Goal: Task Accomplishment & Management: Complete application form

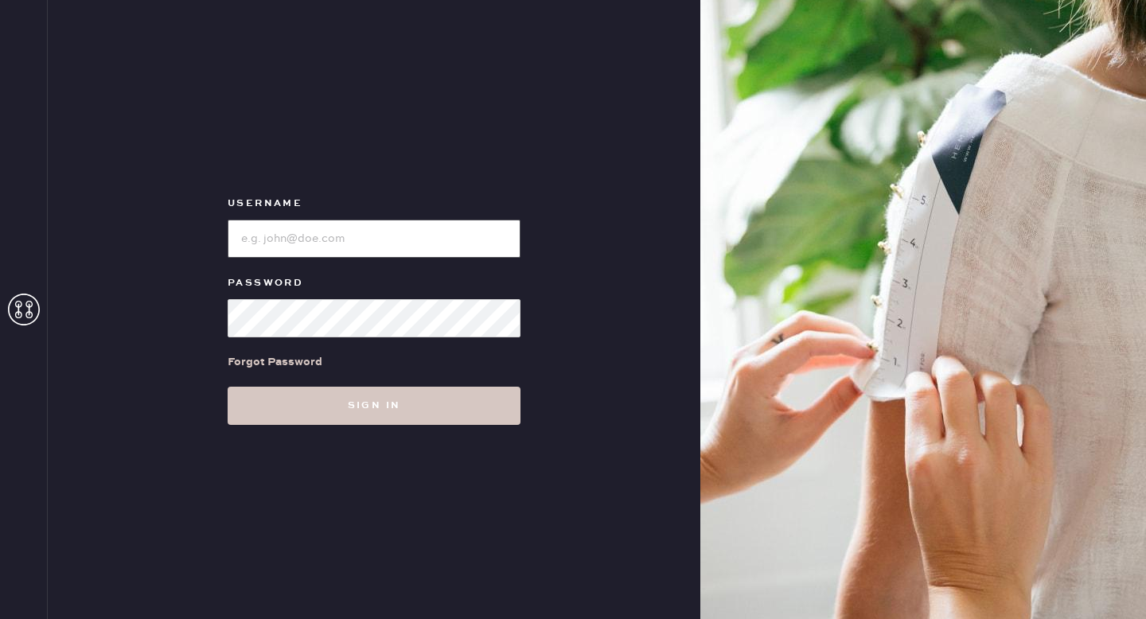
click at [325, 250] on input "loginName" at bounding box center [374, 239] width 293 height 38
type input "reformationuppereastside"
click at [228, 387] on button "Sign in" at bounding box center [374, 406] width 293 height 38
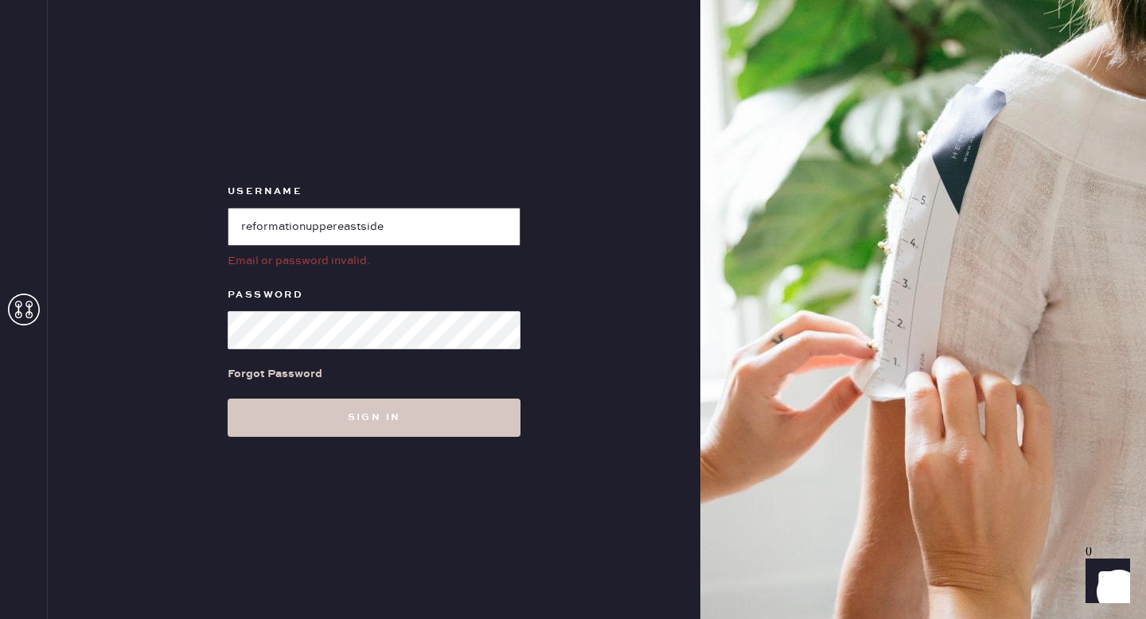
click at [441, 228] on input "loginName" at bounding box center [374, 227] width 293 height 38
click at [427, 237] on input "loginName" at bounding box center [374, 227] width 293 height 38
click at [228, 399] on button "Sign in" at bounding box center [374, 418] width 293 height 38
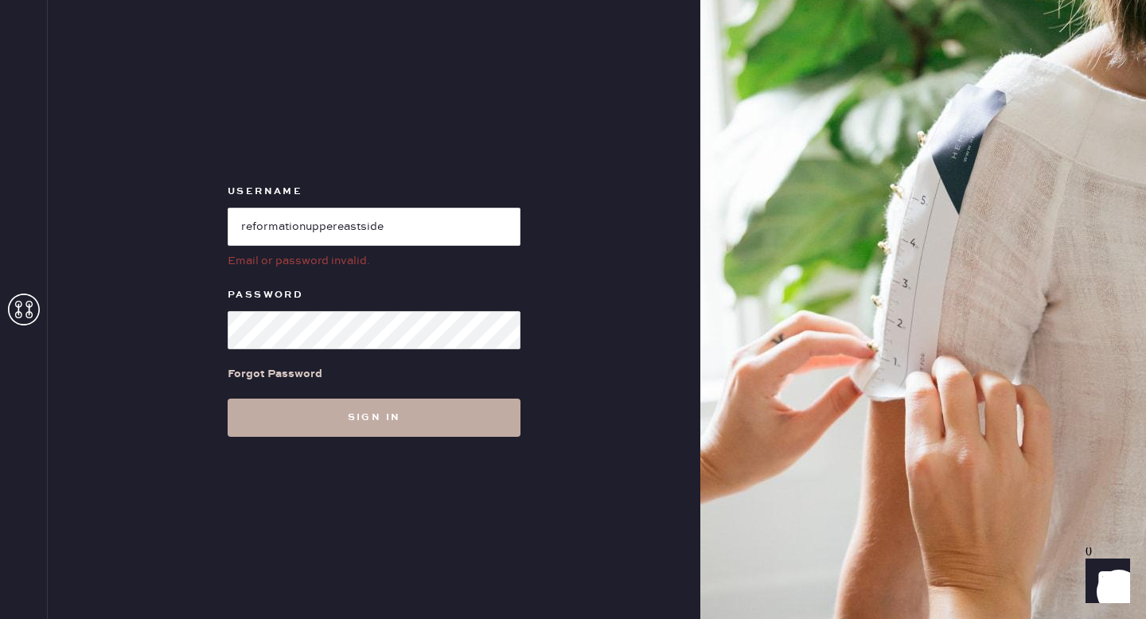
click at [388, 412] on button "Sign in" at bounding box center [374, 418] width 293 height 38
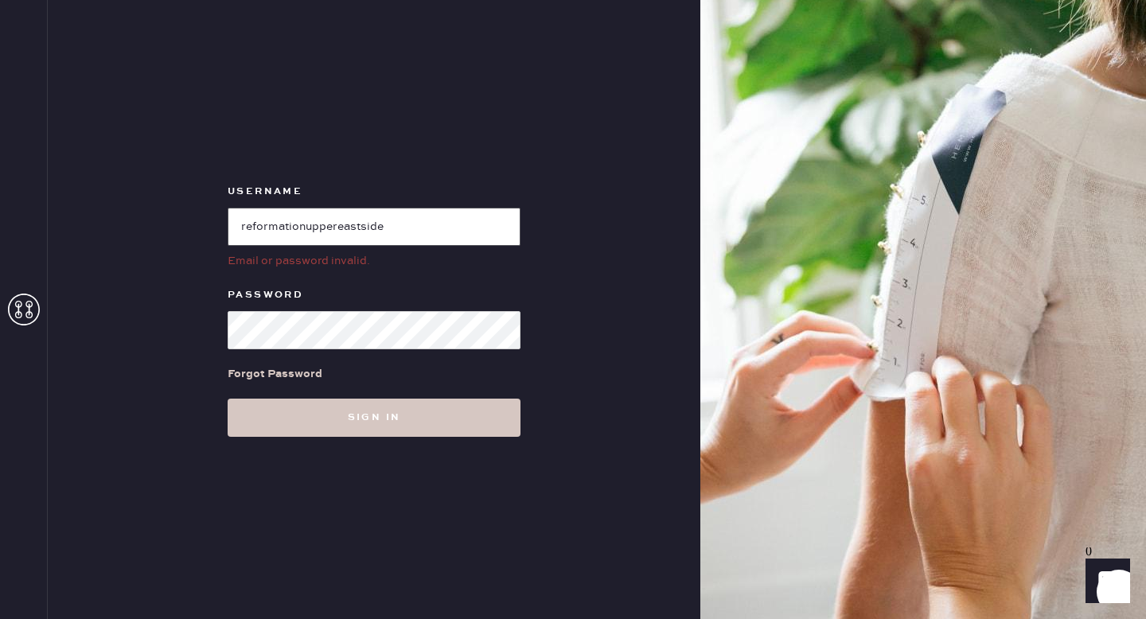
click at [459, 232] on input "loginName" at bounding box center [374, 227] width 293 height 38
paste input "reformationuppereastside"
type input "reformationuppereastside"
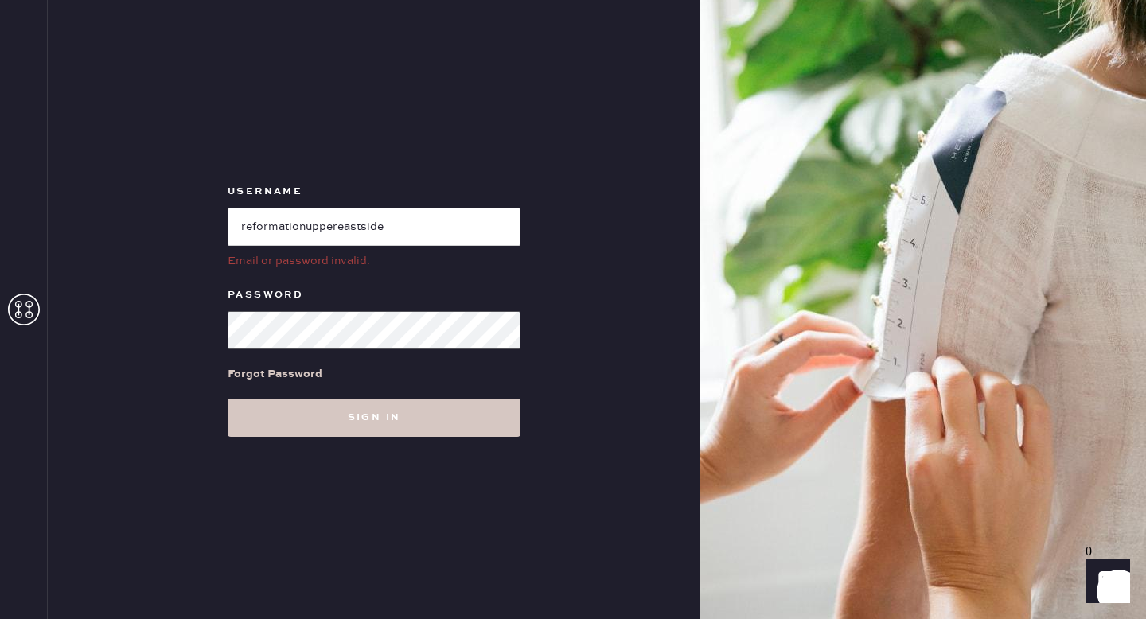
click at [156, 307] on div "Username Email or password invalid. Password Forgot Password Sign in" at bounding box center [374, 309] width 652 height 619
click at [228, 399] on button "Sign in" at bounding box center [374, 418] width 293 height 38
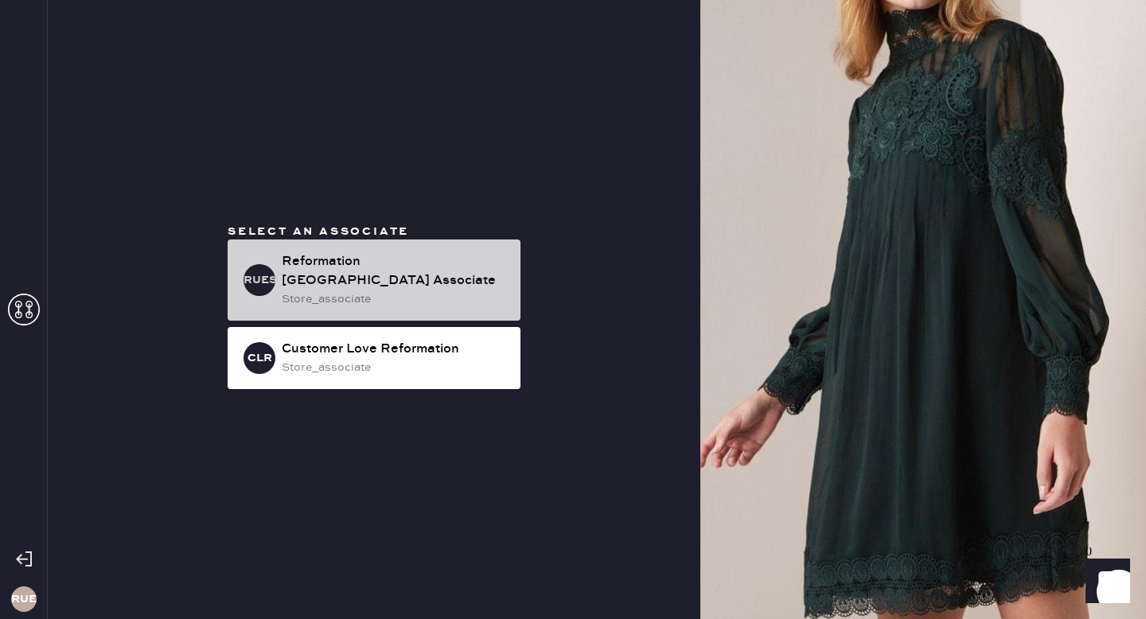
click at [407, 280] on div "Reformation [GEOGRAPHIC_DATA] Associate" at bounding box center [395, 271] width 226 height 38
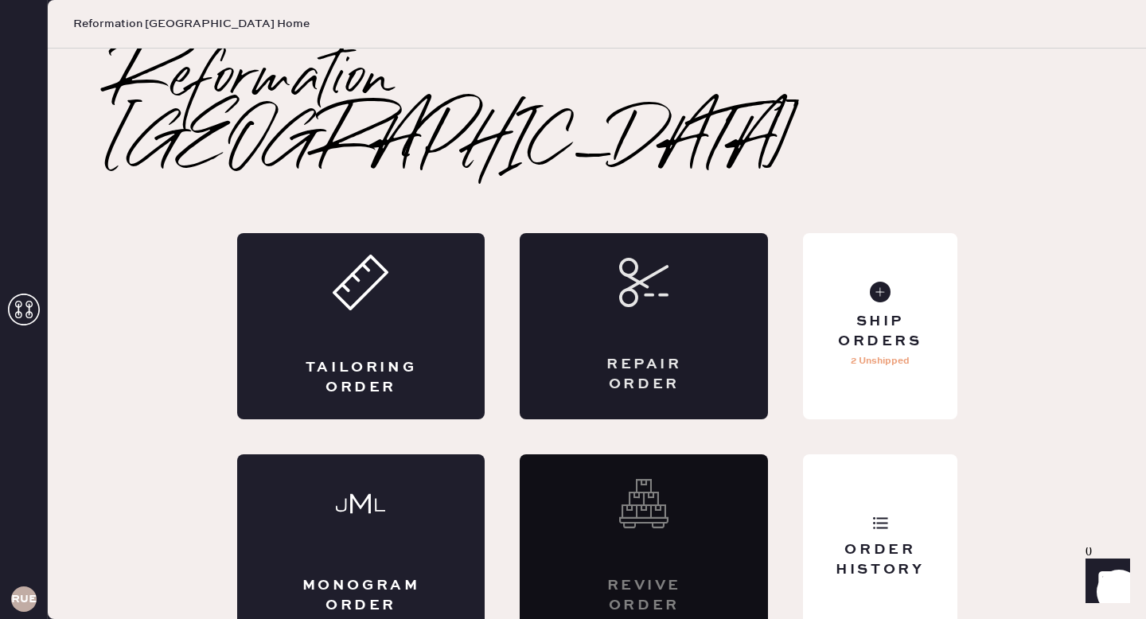
click at [660, 278] on div "Repair Order" at bounding box center [644, 326] width 248 height 186
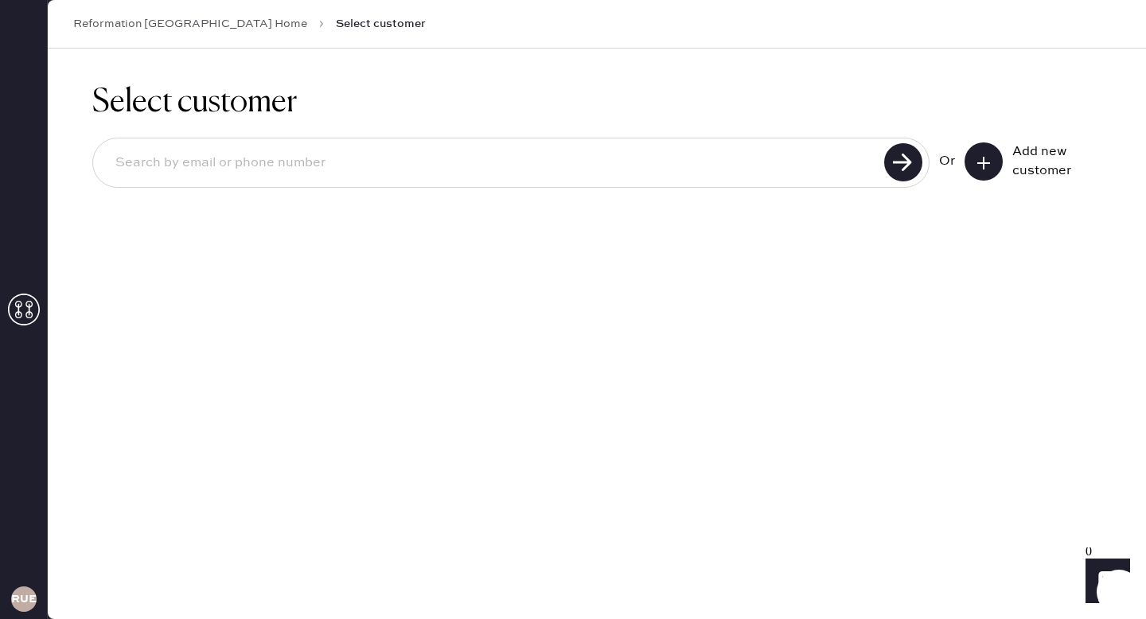
click at [371, 169] on input at bounding box center [491, 163] width 776 height 37
type input "[EMAIL_ADDRESS][DOMAIN_NAME]"
drag, startPoint x: 290, startPoint y: 173, endPoint x: 41, endPoint y: 152, distance: 249.1
click at [41, 152] on div "RUESA Reformation [GEOGRAPHIC_DATA] Home Select customer Select customer [EMAIL…" at bounding box center [573, 309] width 1146 height 619
click at [992, 170] on button at bounding box center [983, 161] width 38 height 38
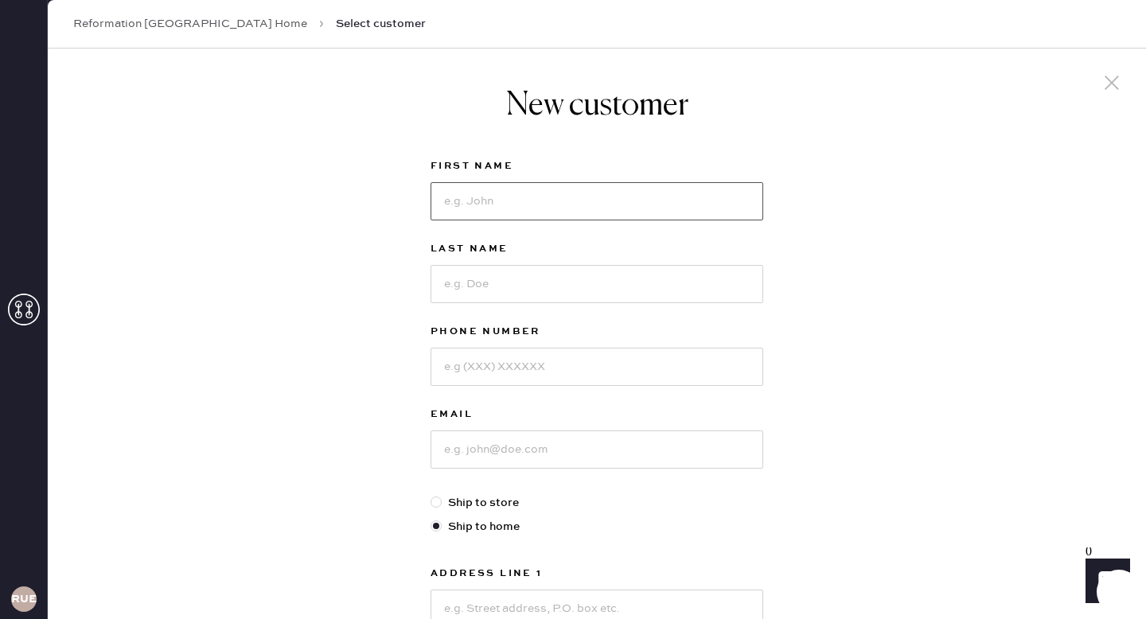
click at [678, 208] on input at bounding box center [596, 201] width 333 height 38
type input "Neve"
click at [603, 286] on input at bounding box center [596, 284] width 333 height 38
type input "[PERSON_NAME]"
click at [628, 371] on input at bounding box center [596, 367] width 333 height 38
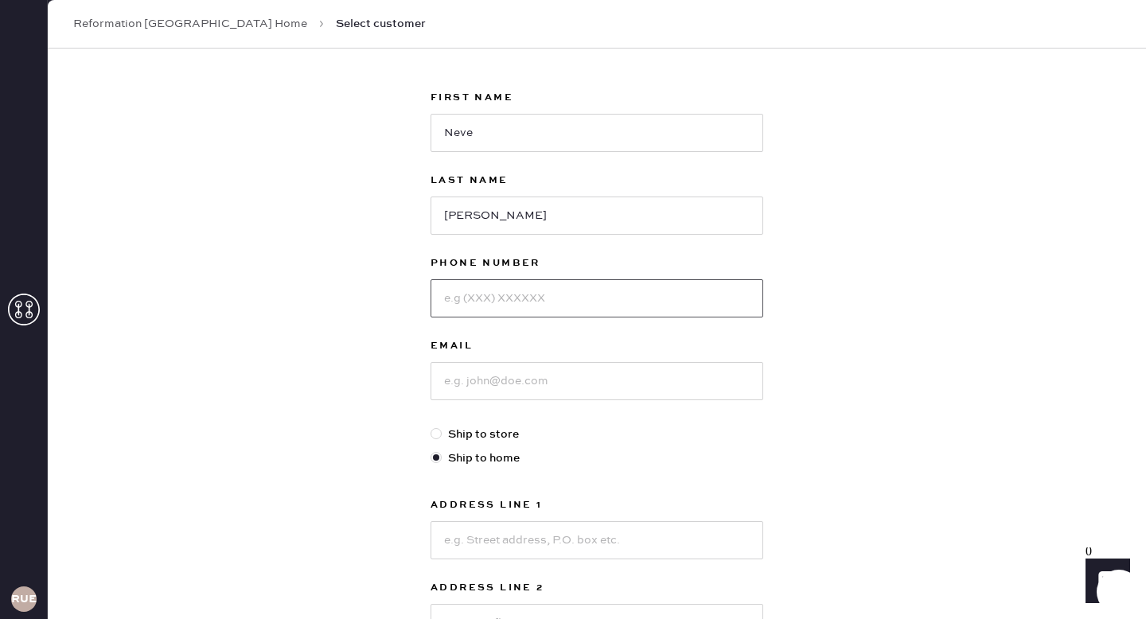
scroll to position [79, 0]
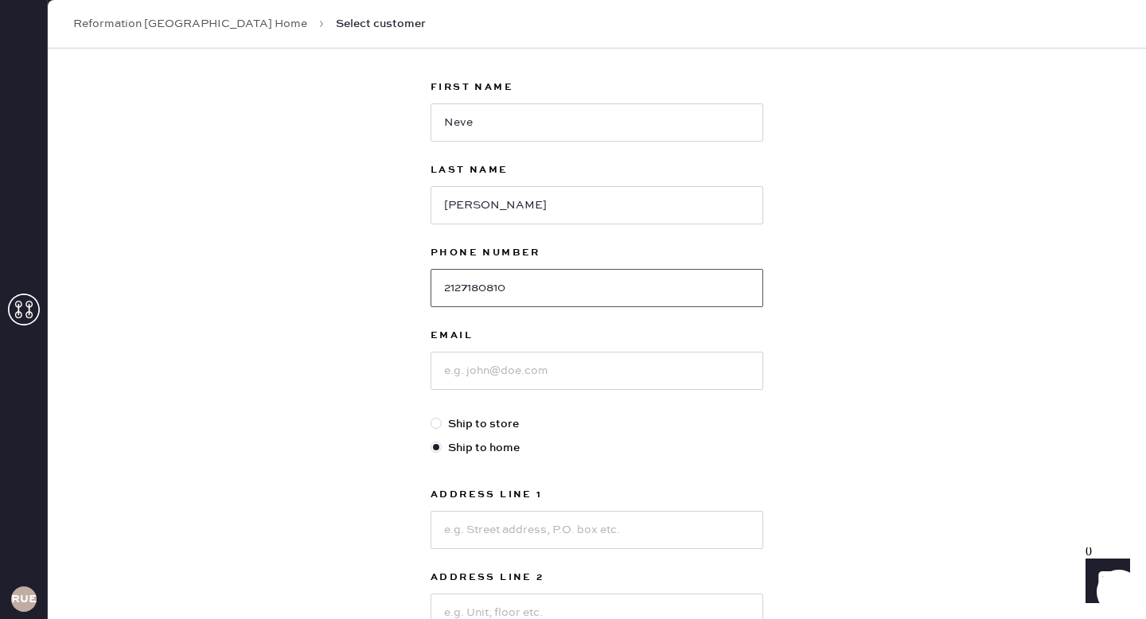
type input "2127180810"
click at [603, 367] on input at bounding box center [596, 371] width 333 height 38
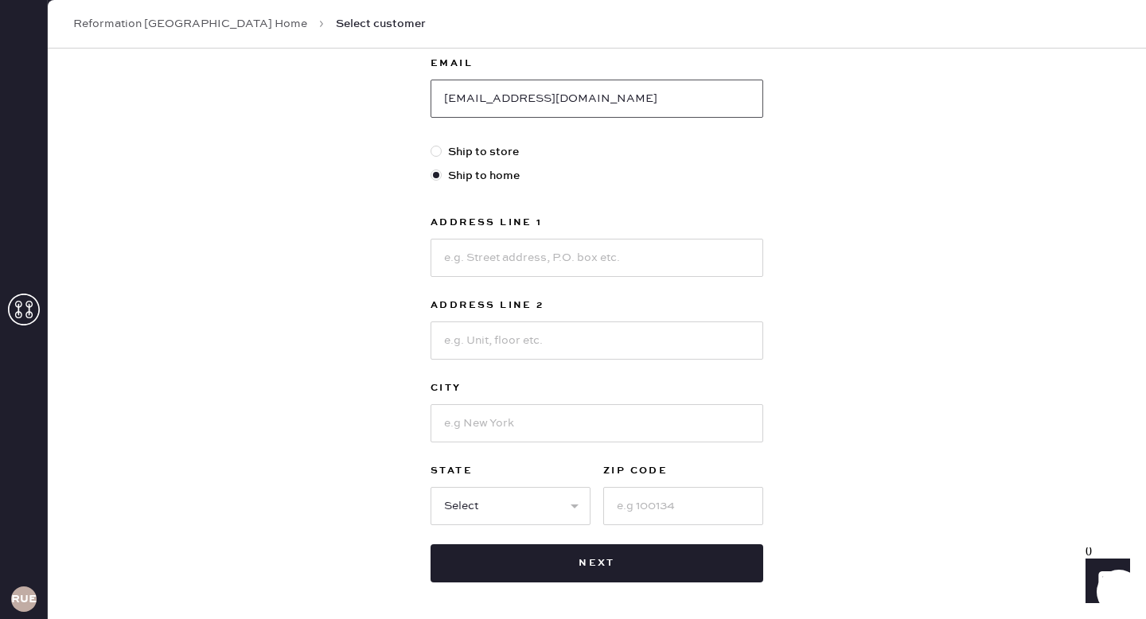
scroll to position [352, 0]
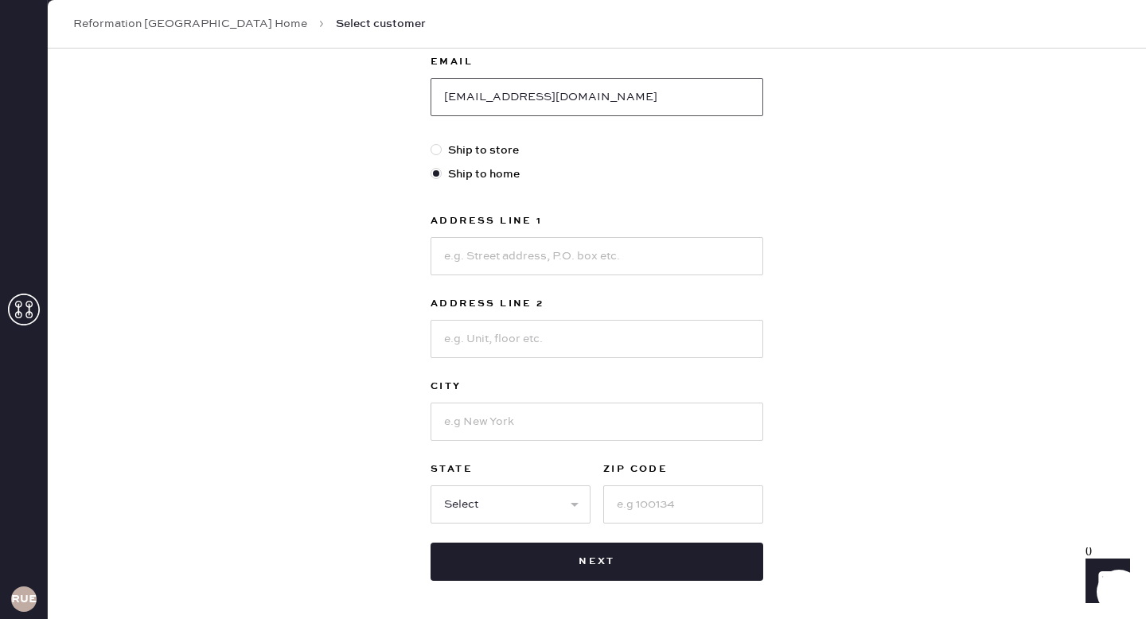
type input "[EMAIL_ADDRESS][DOMAIN_NAME]"
click at [570, 256] on input at bounding box center [596, 256] width 333 height 38
type input "[STREET_ADDRESS]"
click at [574, 334] on input at bounding box center [596, 339] width 333 height 38
type input "Apt 302"
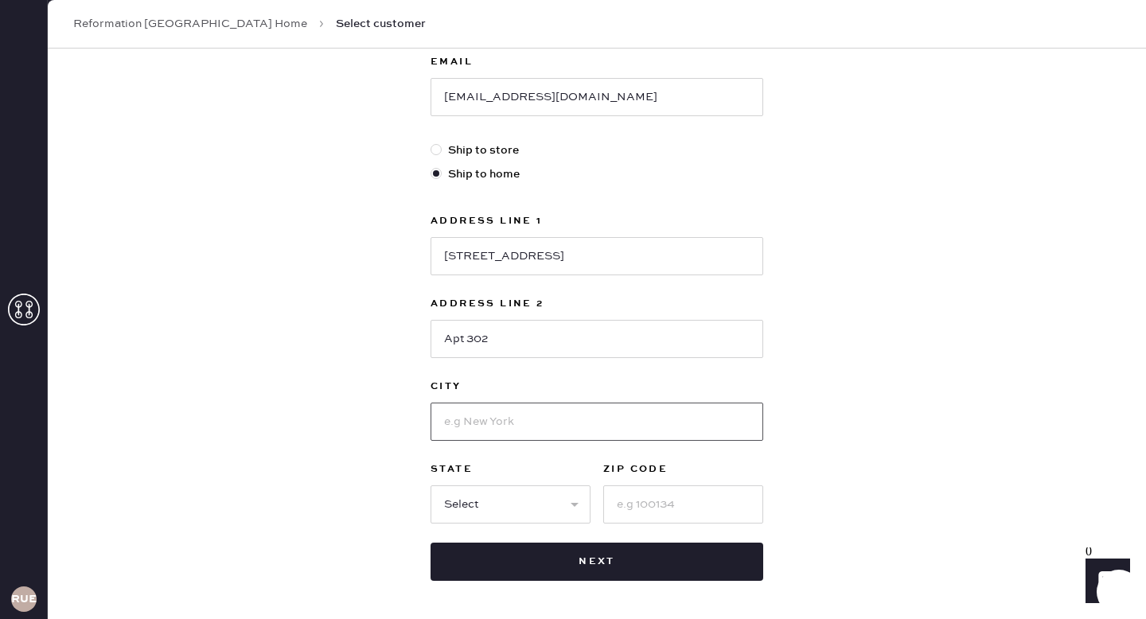
click at [586, 406] on input at bounding box center [596, 422] width 333 height 38
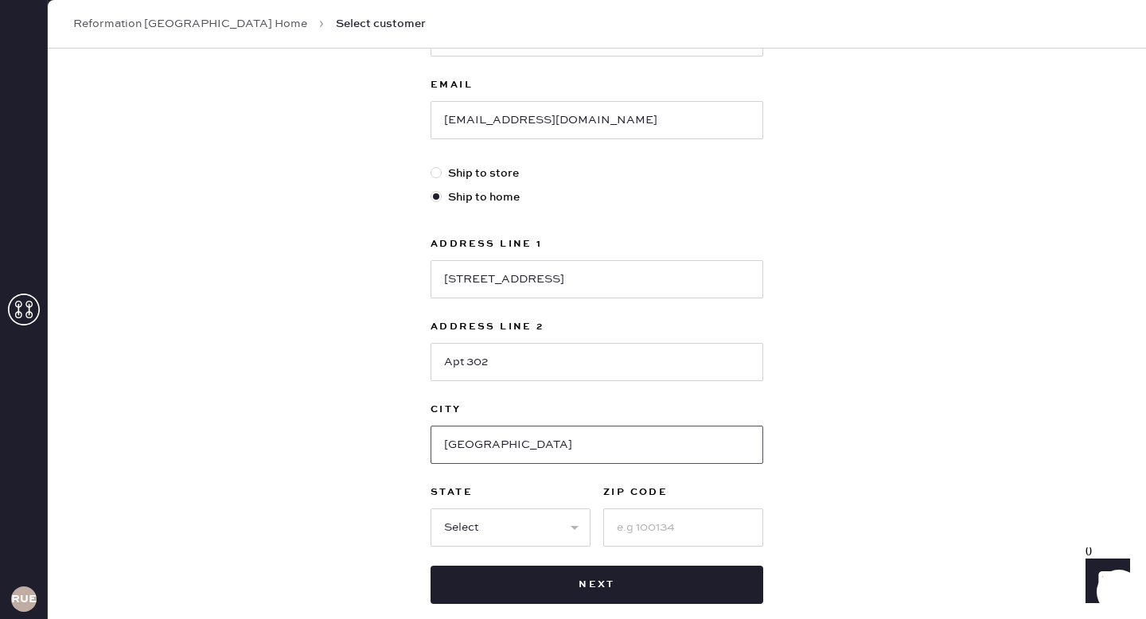
scroll to position [309, 0]
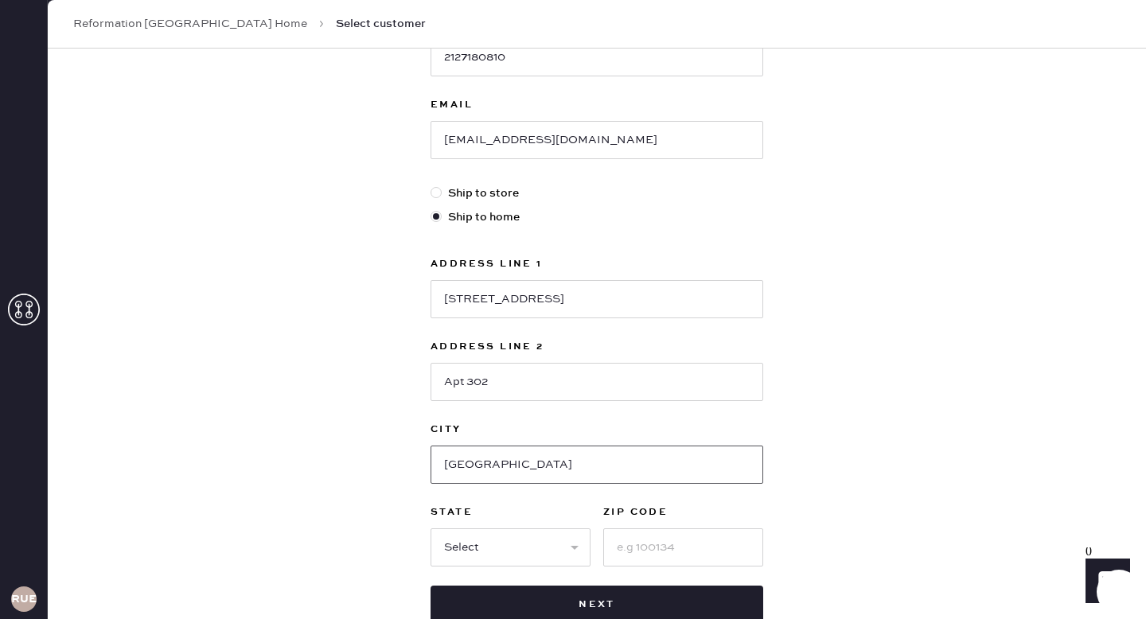
type input "[GEOGRAPHIC_DATA]"
click at [574, 545] on select "Select AK AL AR AZ CA CO CT [GEOGRAPHIC_DATA] DE FL [GEOGRAPHIC_DATA] HI [GEOGR…" at bounding box center [510, 547] width 160 height 38
select select "NY"
click at [631, 540] on input at bounding box center [683, 547] width 160 height 38
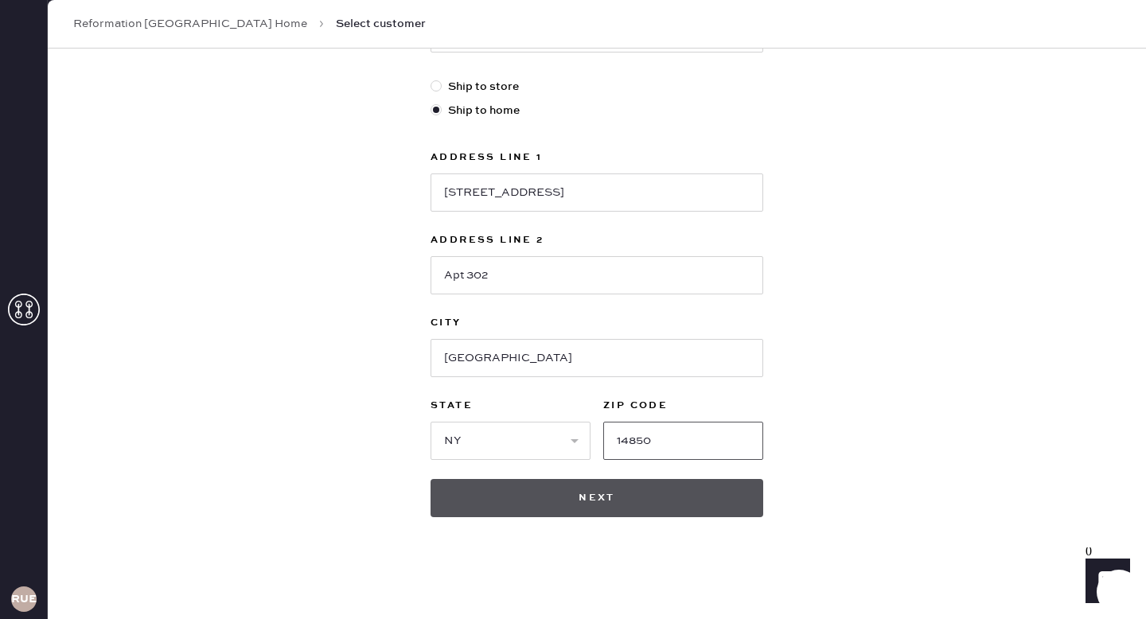
type input "14850"
click at [481, 501] on button "Next" at bounding box center [596, 498] width 333 height 38
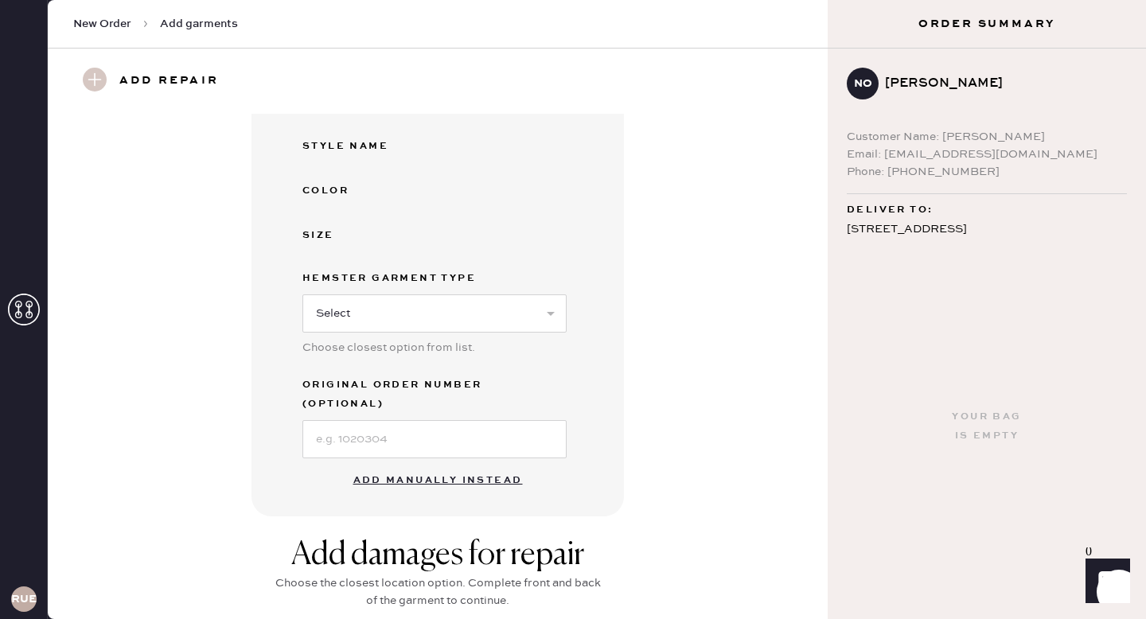
scroll to position [286, 0]
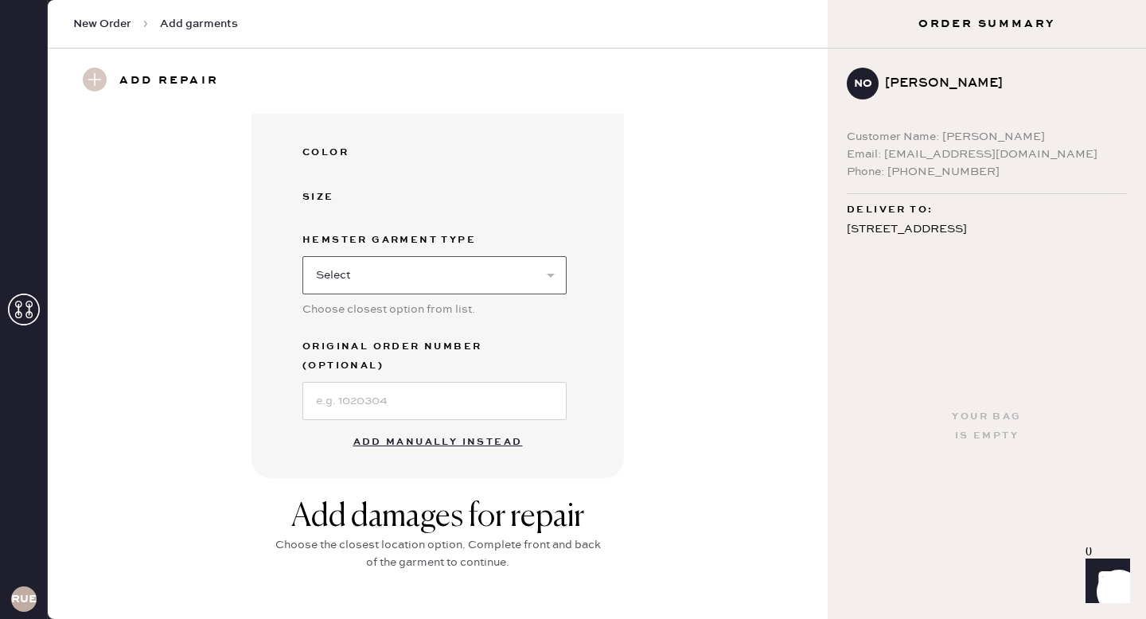
click at [392, 273] on select "Select Basic Skirt Jeans Leggings Pants Shorts Basic Sleeved Dress Basic Sleeve…" at bounding box center [434, 275] width 264 height 38
click at [417, 426] on button "Add manually instead" at bounding box center [438, 442] width 189 height 32
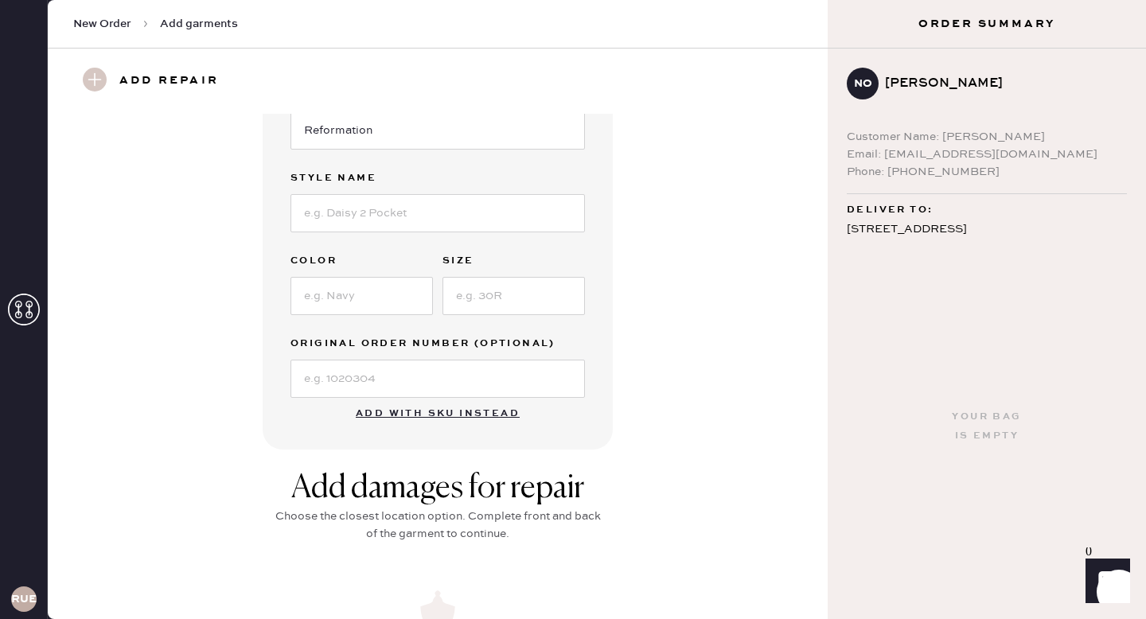
scroll to position [0, 0]
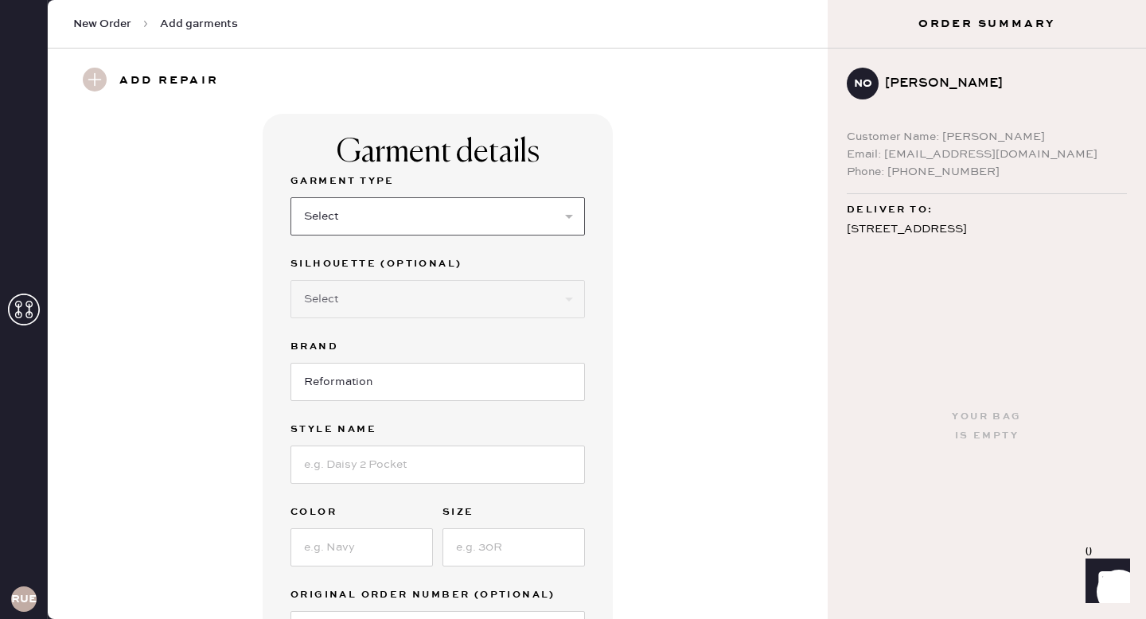
click at [366, 230] on select "Select Basic Skirt Jeans Leggings Pants Shorts Basic Sleeved Dress Basic Sleeve…" at bounding box center [437, 216] width 294 height 38
select select "2"
click at [356, 300] on select "Select Shorts Cropped Flare Boot Cut Straight Skinny Other" at bounding box center [437, 299] width 294 height 38
click at [395, 298] on select "Select Shorts Cropped Flare Boot Cut Straight Skinny Other" at bounding box center [437, 299] width 294 height 38
select select "5"
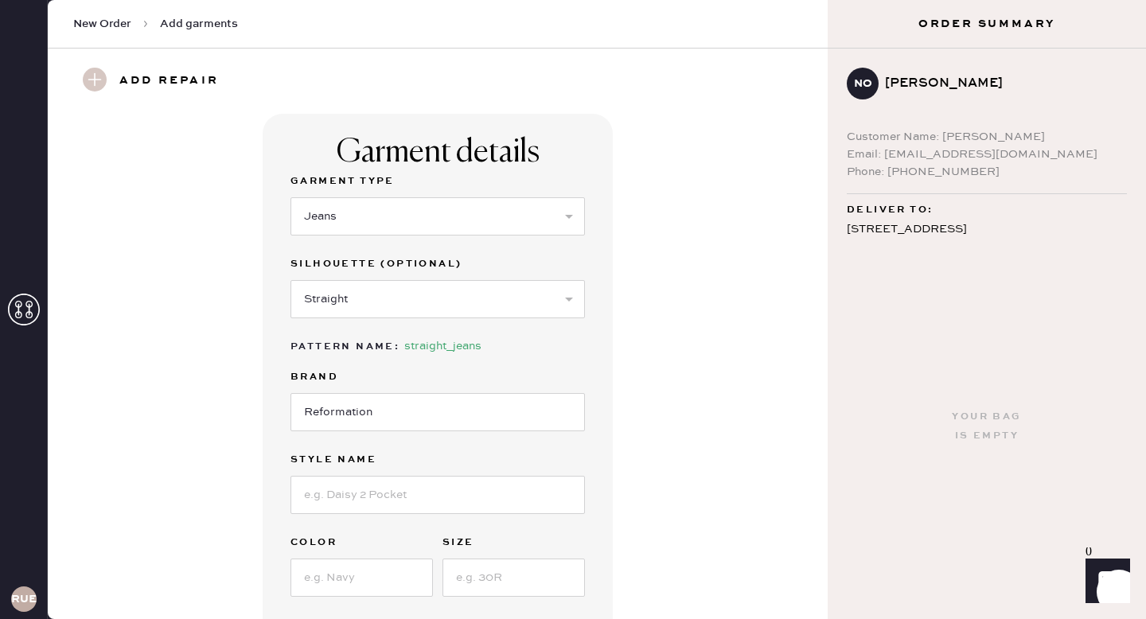
click at [366, 384] on label "Brand" at bounding box center [437, 377] width 294 height 19
click at [345, 420] on input "Reformation" at bounding box center [437, 412] width 294 height 38
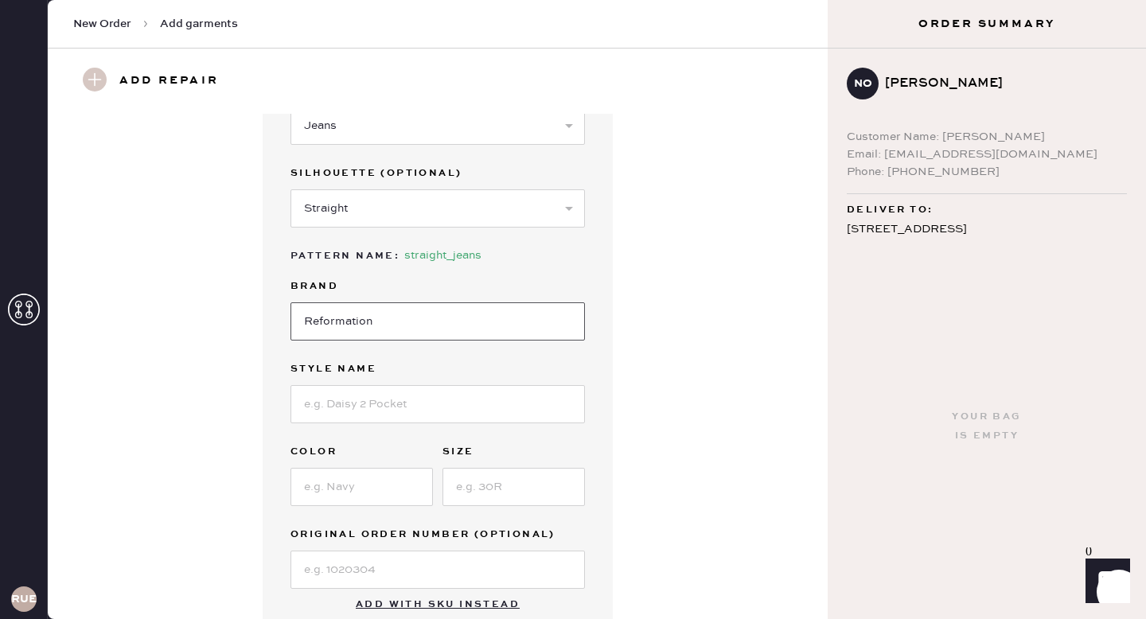
scroll to position [92, 0]
click at [403, 407] on input at bounding box center [437, 402] width 294 height 38
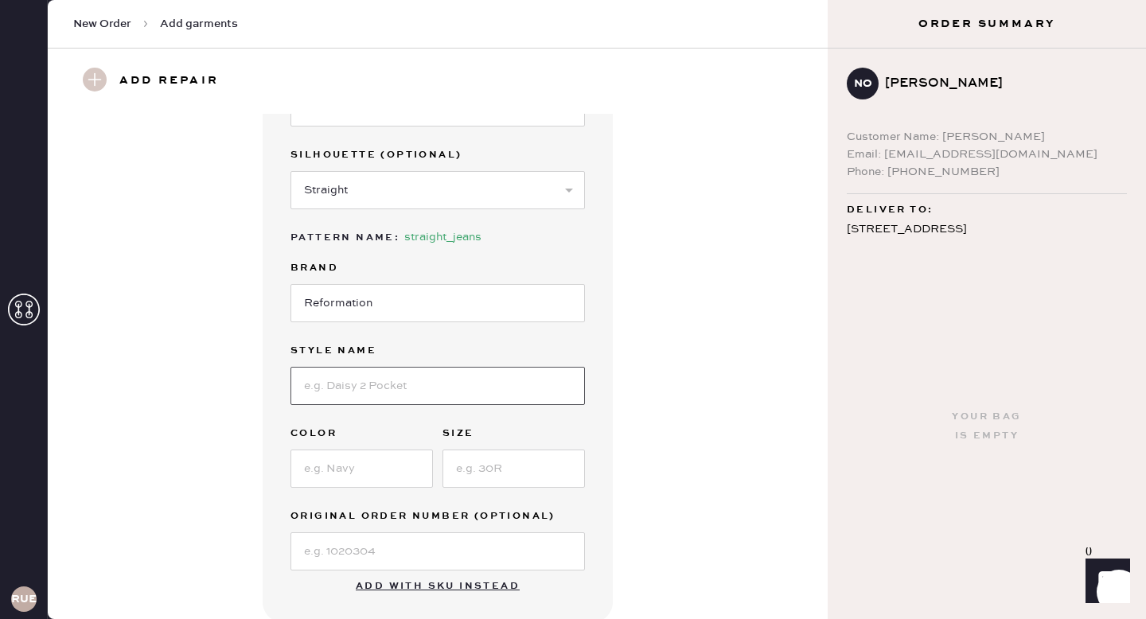
scroll to position [112, 0]
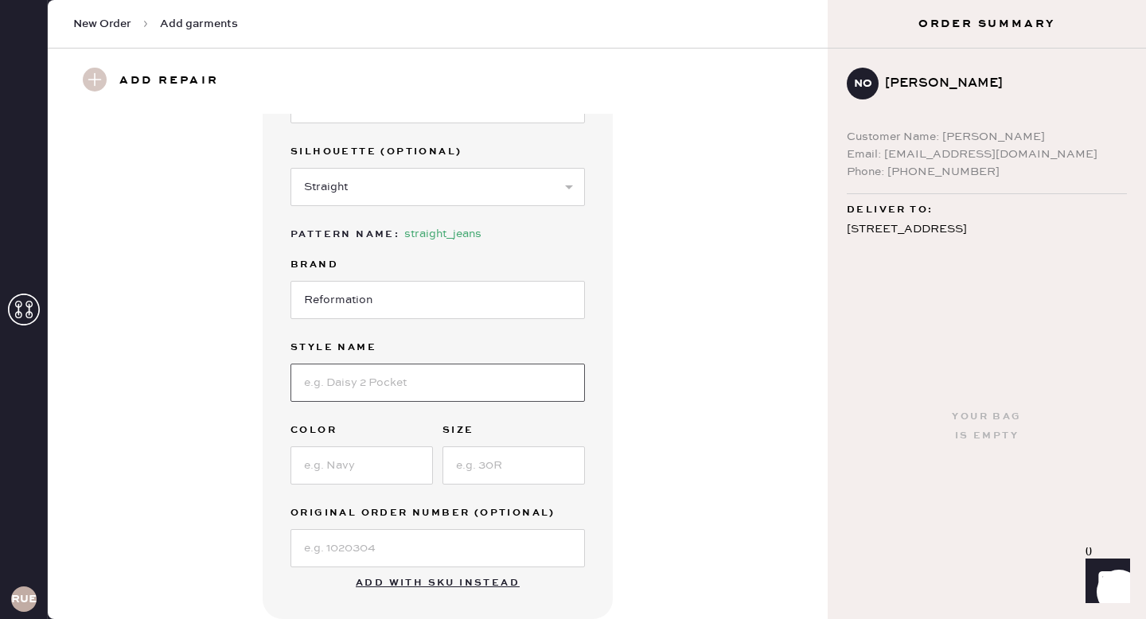
type input "[PERSON_NAME] Rise Slouchy Wide Leg Jeans"
click at [370, 469] on input at bounding box center [361, 465] width 142 height 38
type input "c"
click at [482, 463] on input at bounding box center [513, 465] width 142 height 38
type input "25"
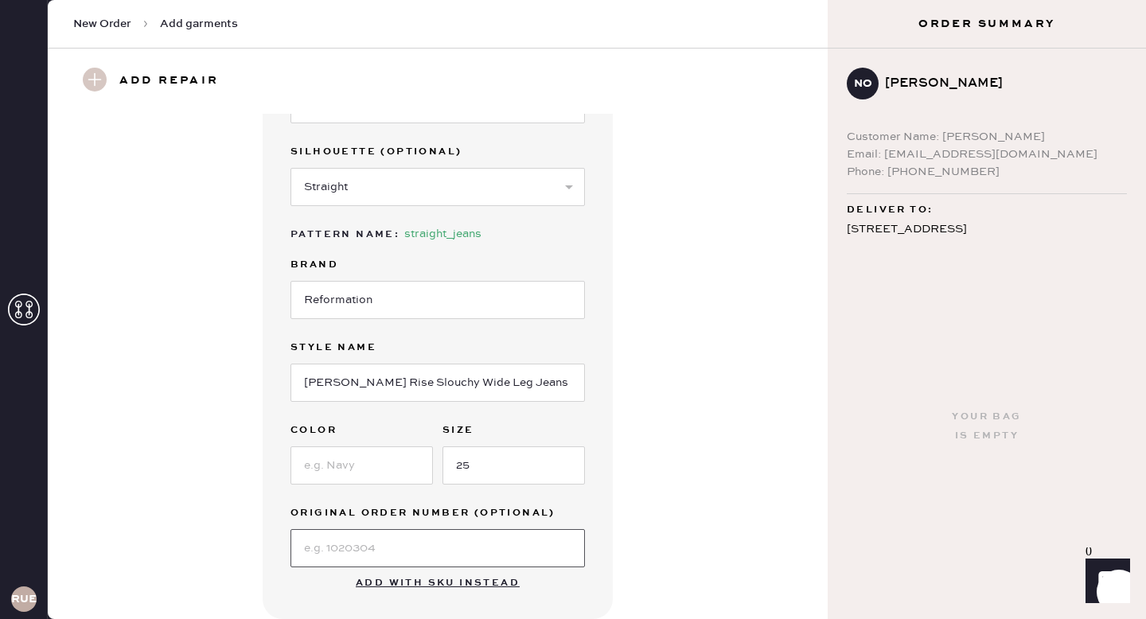
click at [399, 555] on input at bounding box center [437, 548] width 294 height 38
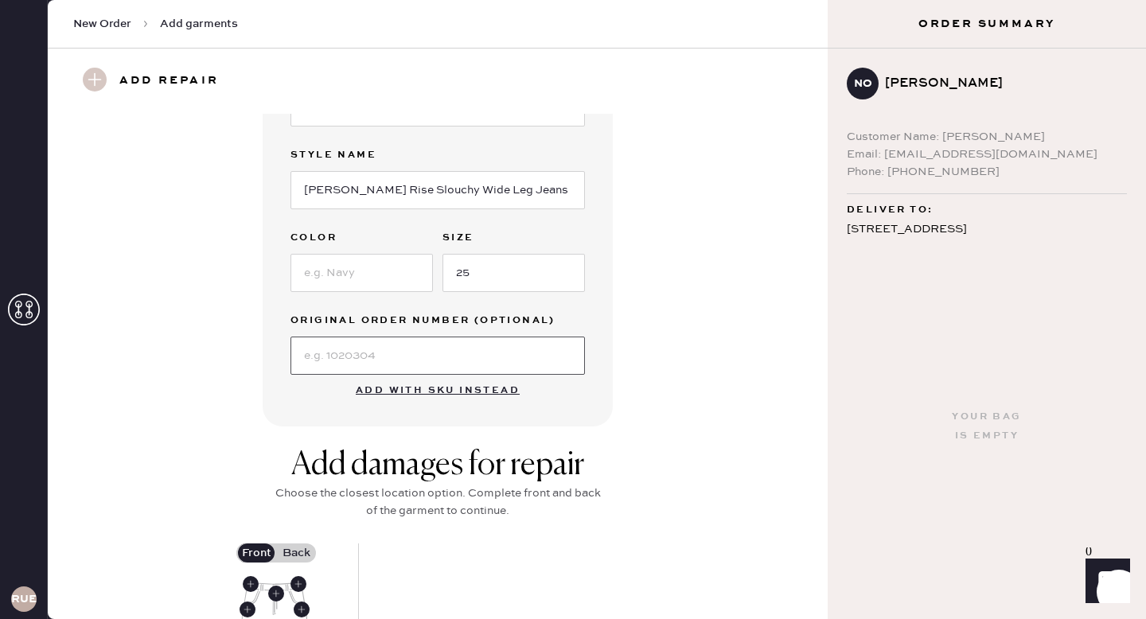
scroll to position [329, 0]
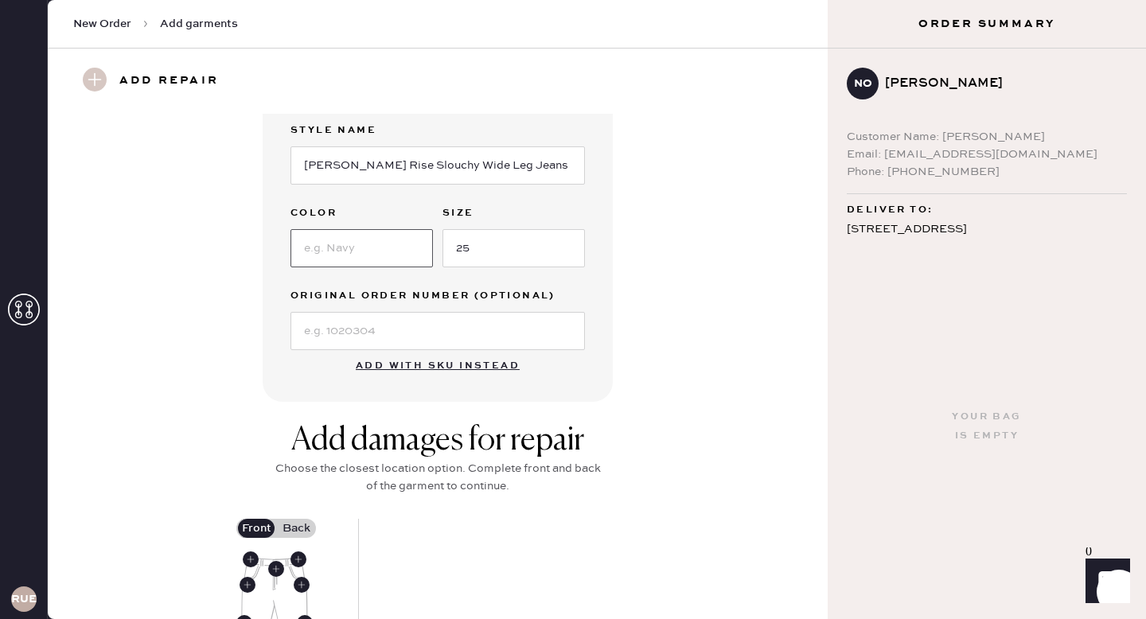
click at [357, 253] on input at bounding box center [361, 248] width 142 height 38
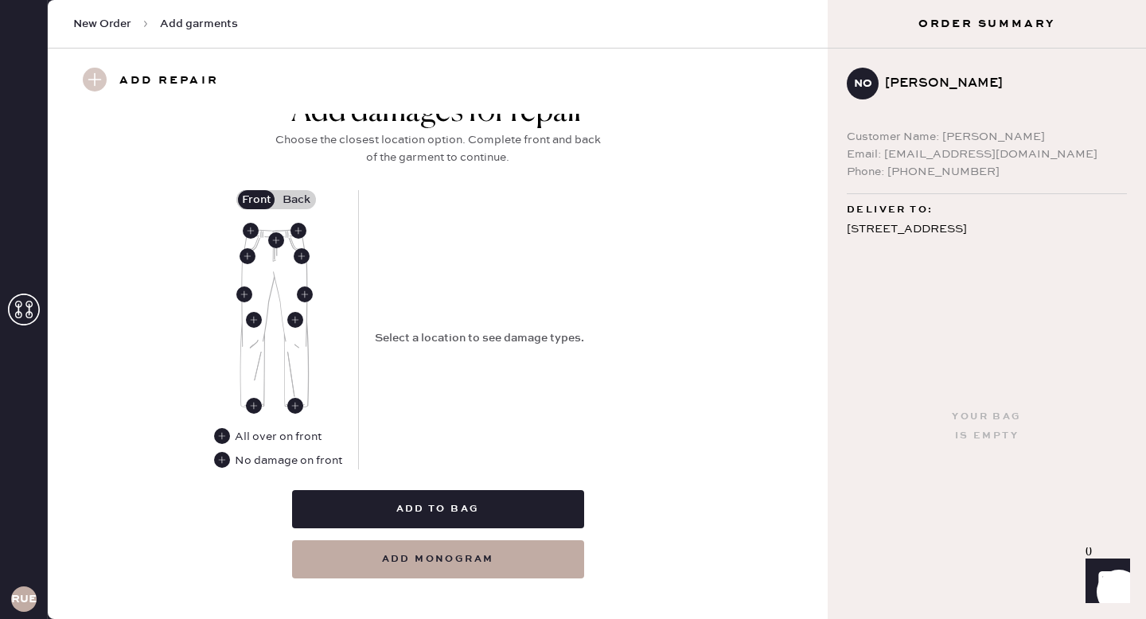
scroll to position [675, 0]
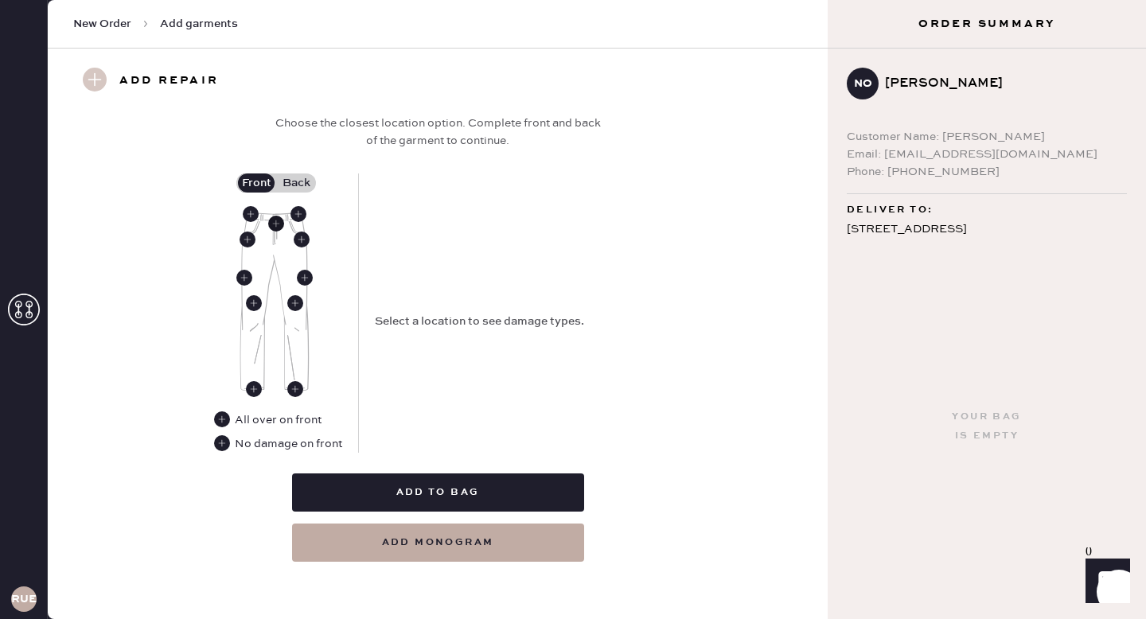
type input "Chesapeake Studded"
click at [276, 222] on use at bounding box center [276, 224] width 16 height 16
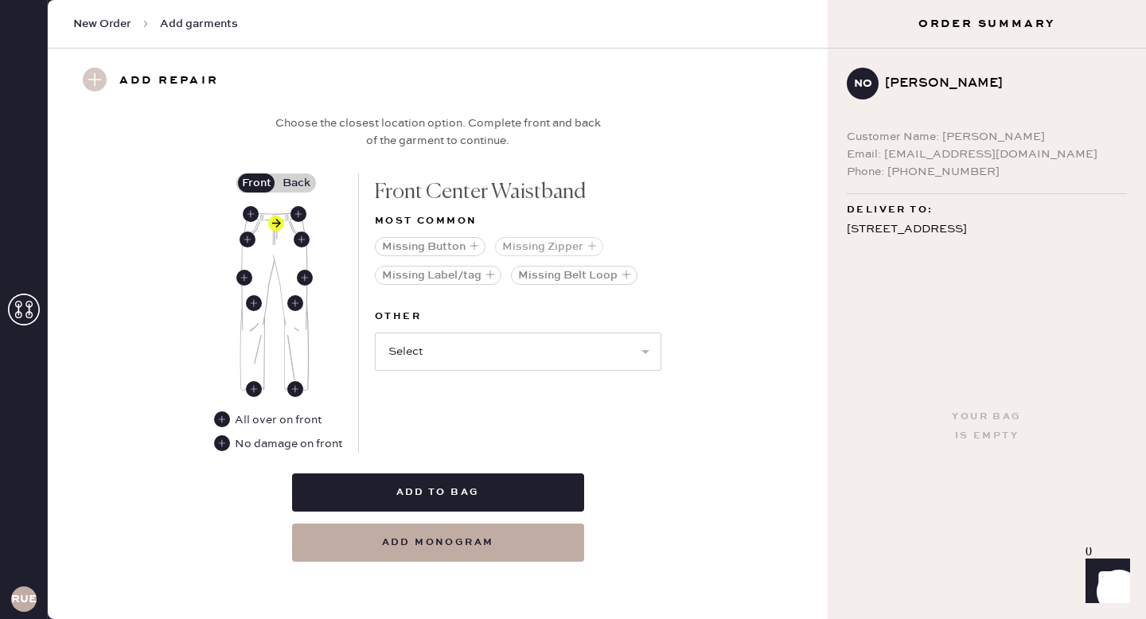
click at [531, 247] on button "Missing Zipper" at bounding box center [549, 246] width 108 height 19
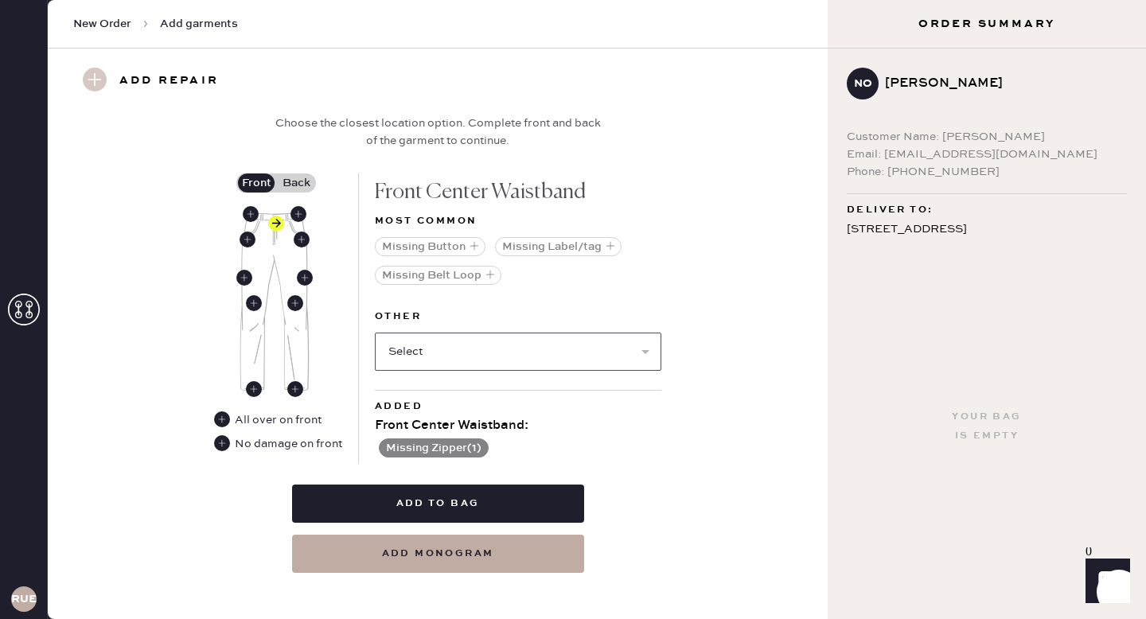
click at [490, 352] on select "Select Broken / Ripped Hem Broken Beads Broken Belt Loop Broken Button Broken E…" at bounding box center [518, 352] width 286 height 38
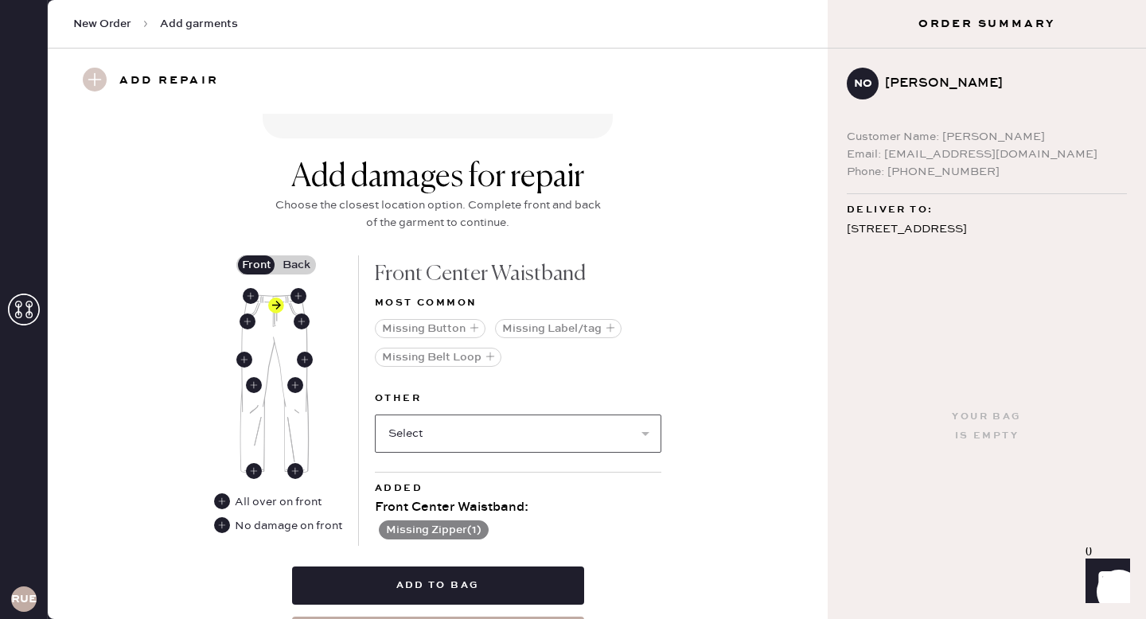
scroll to position [686, 0]
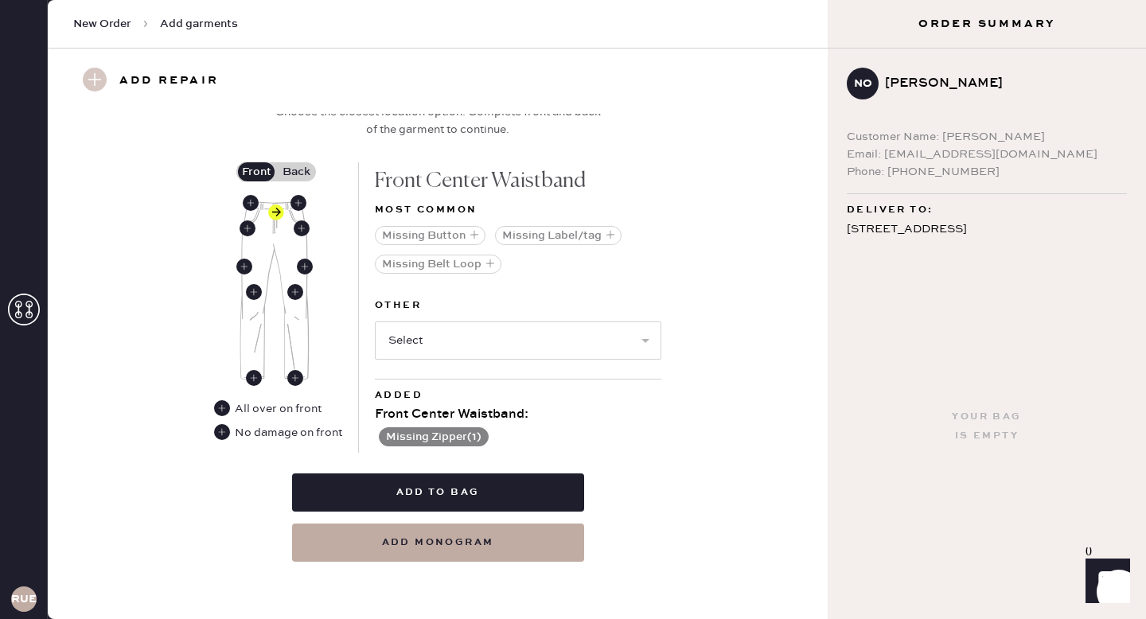
click at [300, 166] on label "Back" at bounding box center [296, 171] width 40 height 19
click at [296, 172] on input "Back" at bounding box center [296, 172] width 0 height 0
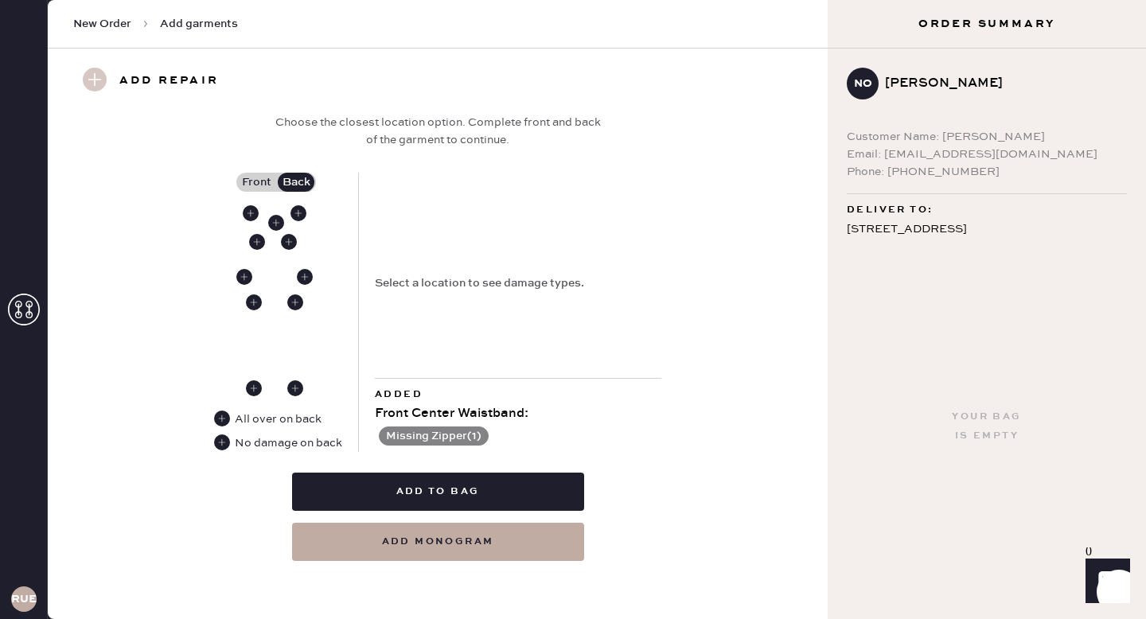
scroll to position [675, 0]
click at [286, 243] on use at bounding box center [289, 243] width 16 height 16
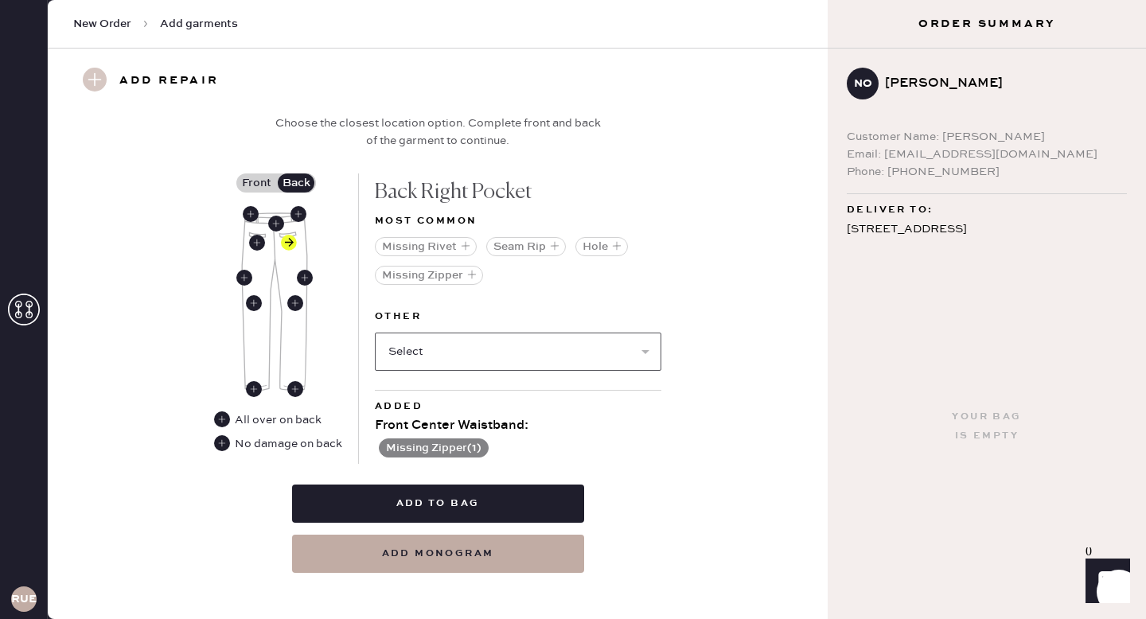
click at [483, 336] on select "Select Broken / Ripped Hem Broken Beads Broken Belt Loop Broken Button Broken E…" at bounding box center [518, 352] width 286 height 38
select select "1744"
select select
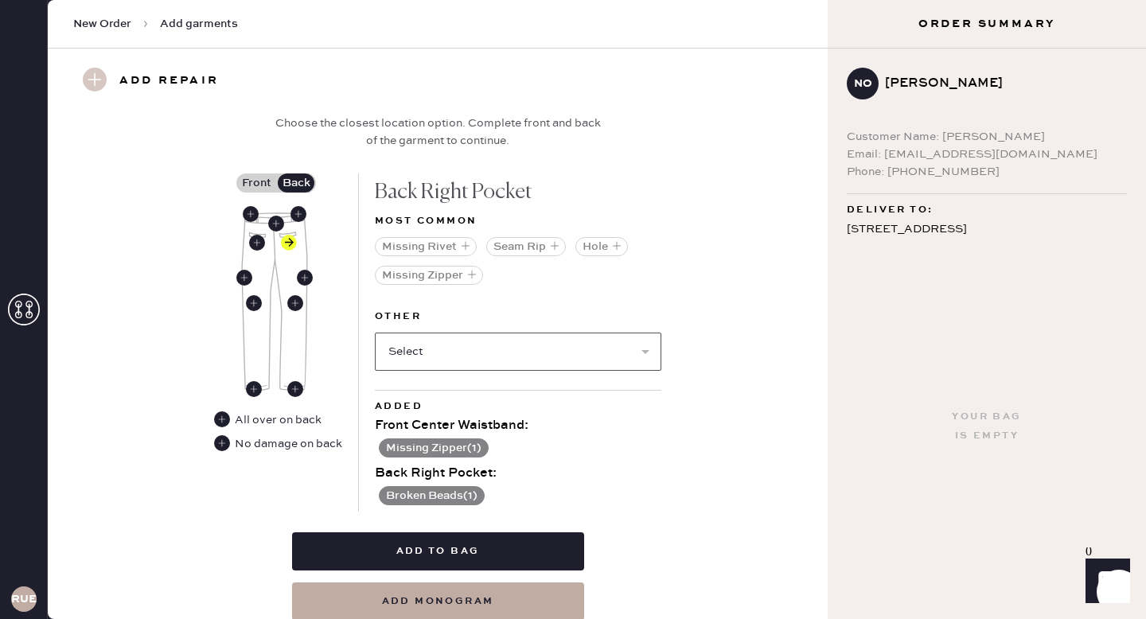
scroll to position [734, 0]
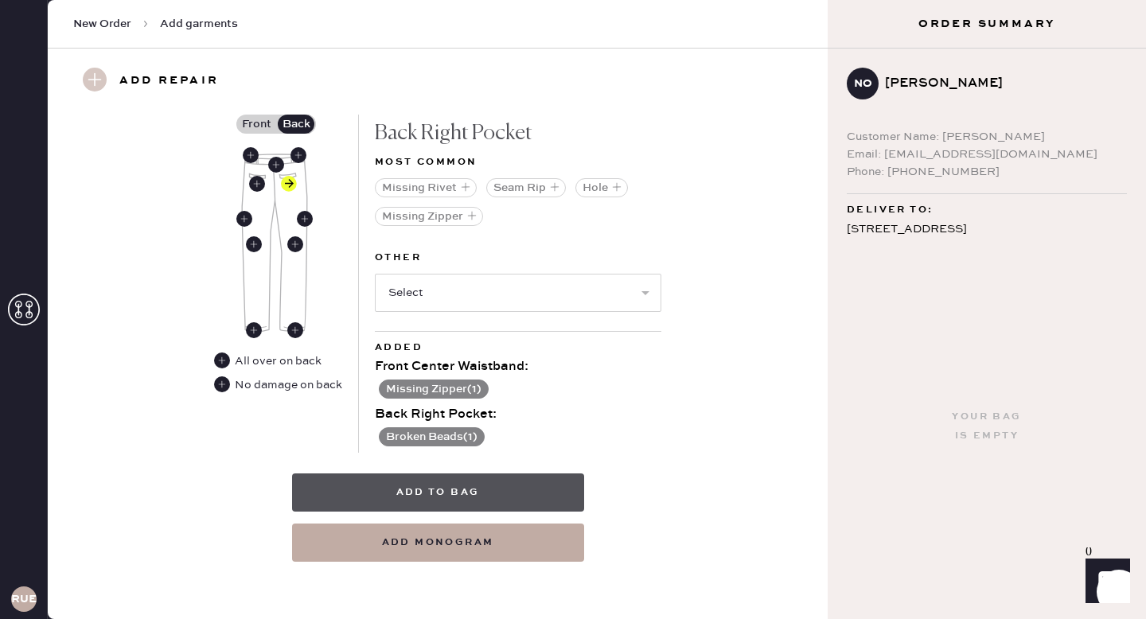
click at [527, 484] on button "Add to bag" at bounding box center [438, 492] width 292 height 38
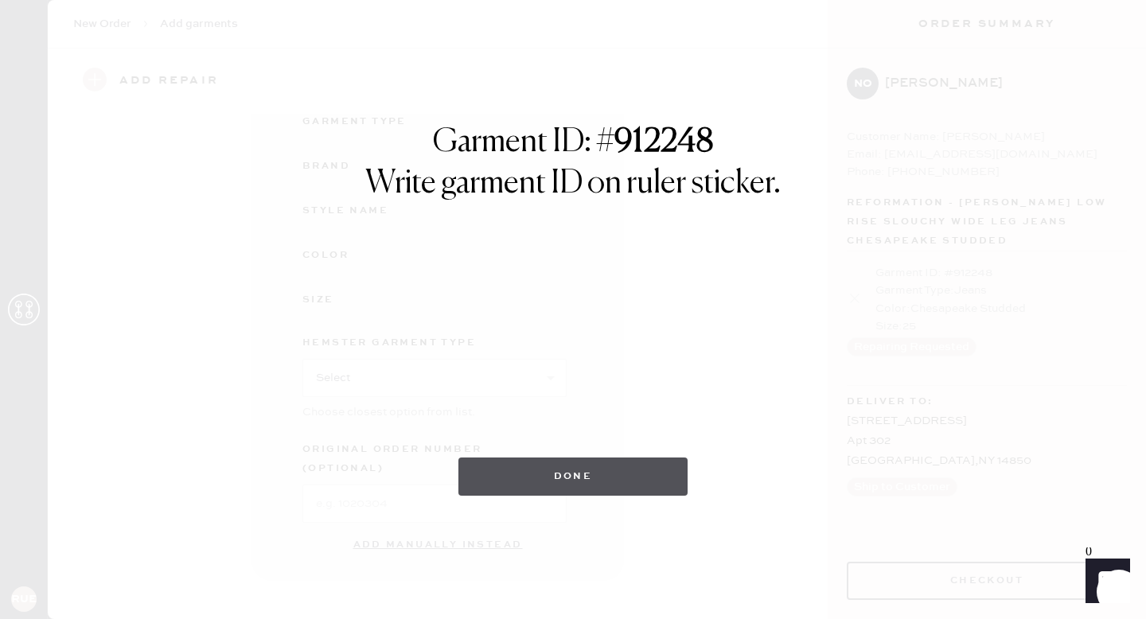
scroll to position [164, 0]
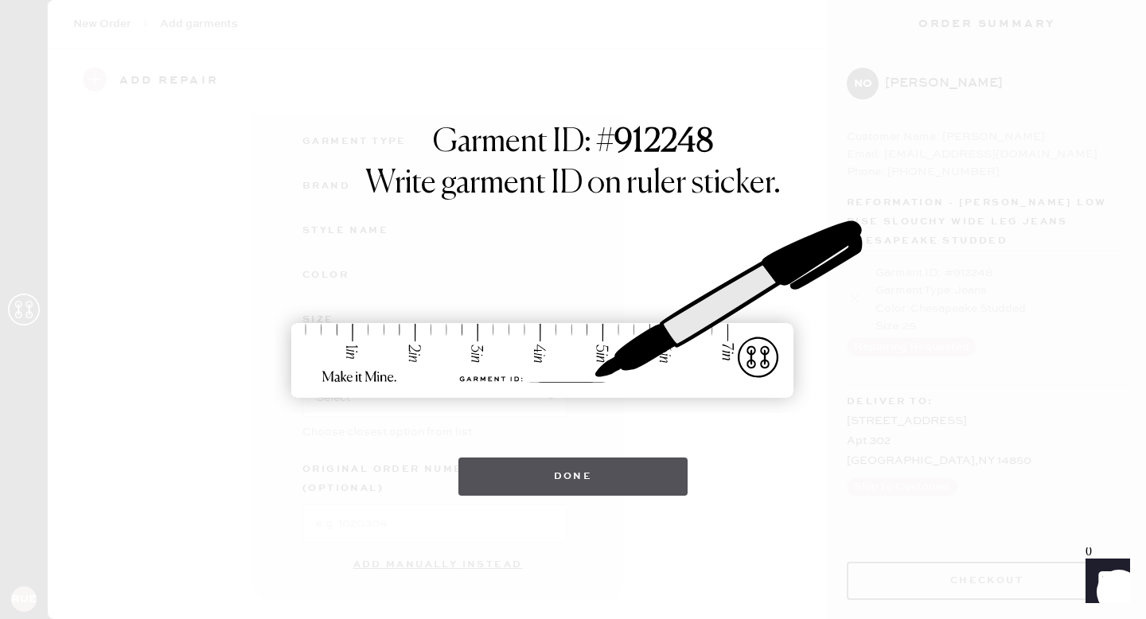
click at [648, 481] on button "Done" at bounding box center [573, 476] width 230 height 38
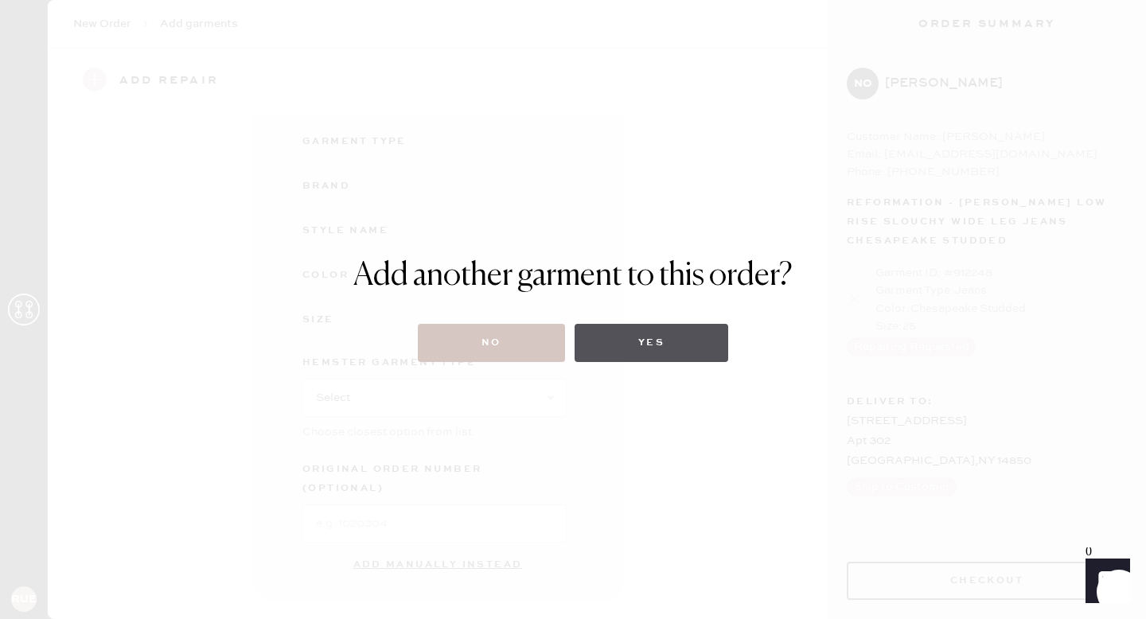
click at [657, 353] on button "Yes" at bounding box center [651, 343] width 154 height 38
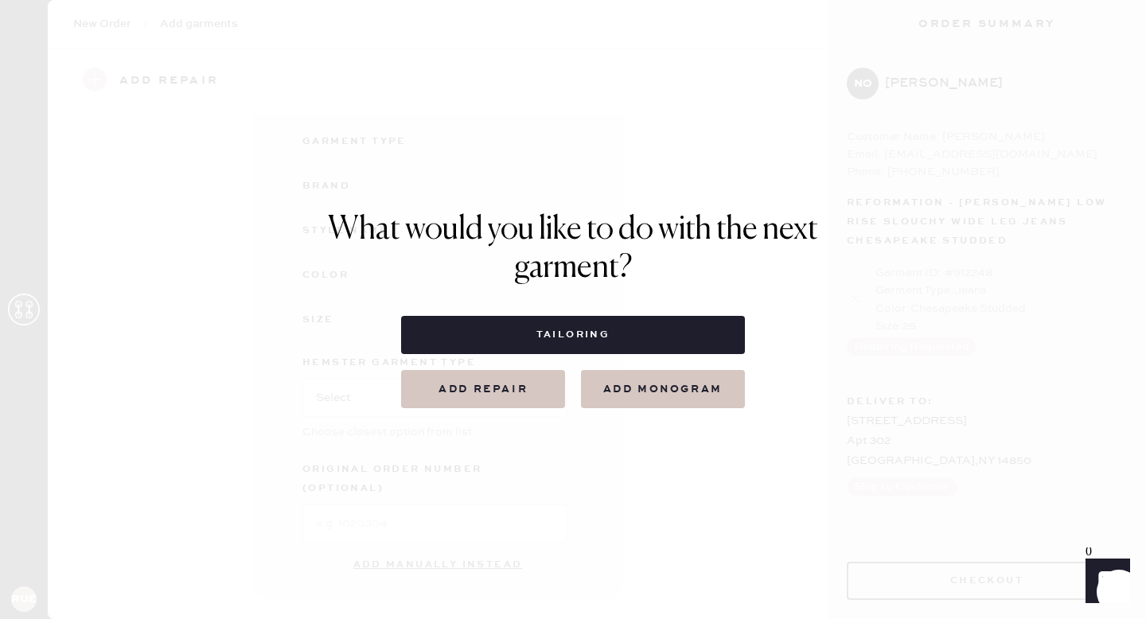
click at [528, 398] on button "Add repair" at bounding box center [483, 389] width 164 height 38
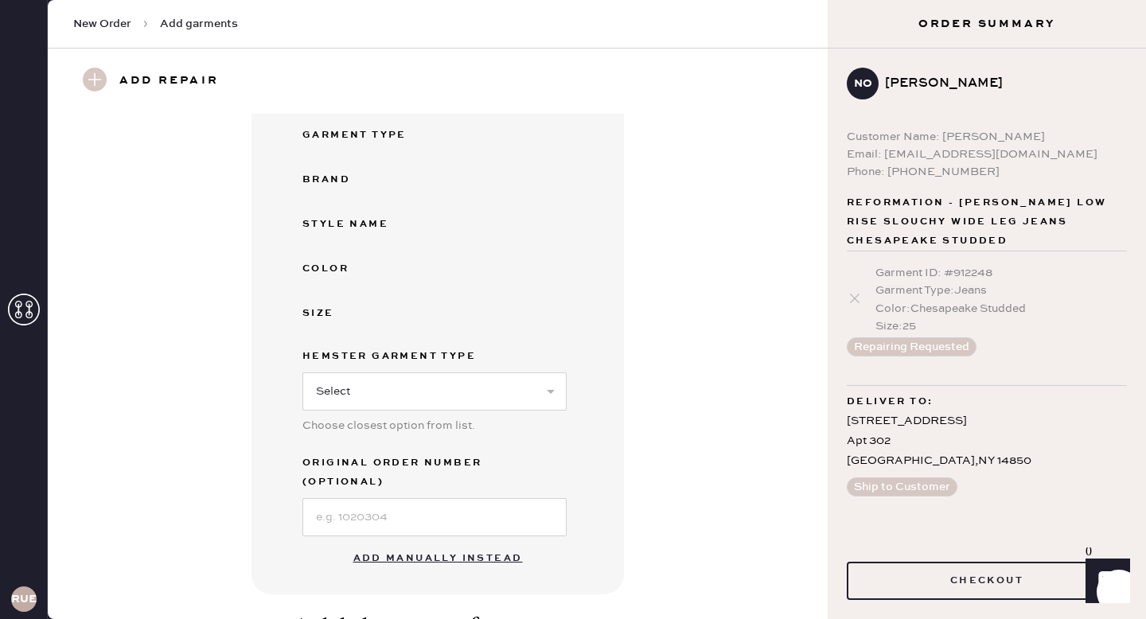
scroll to position [0, 0]
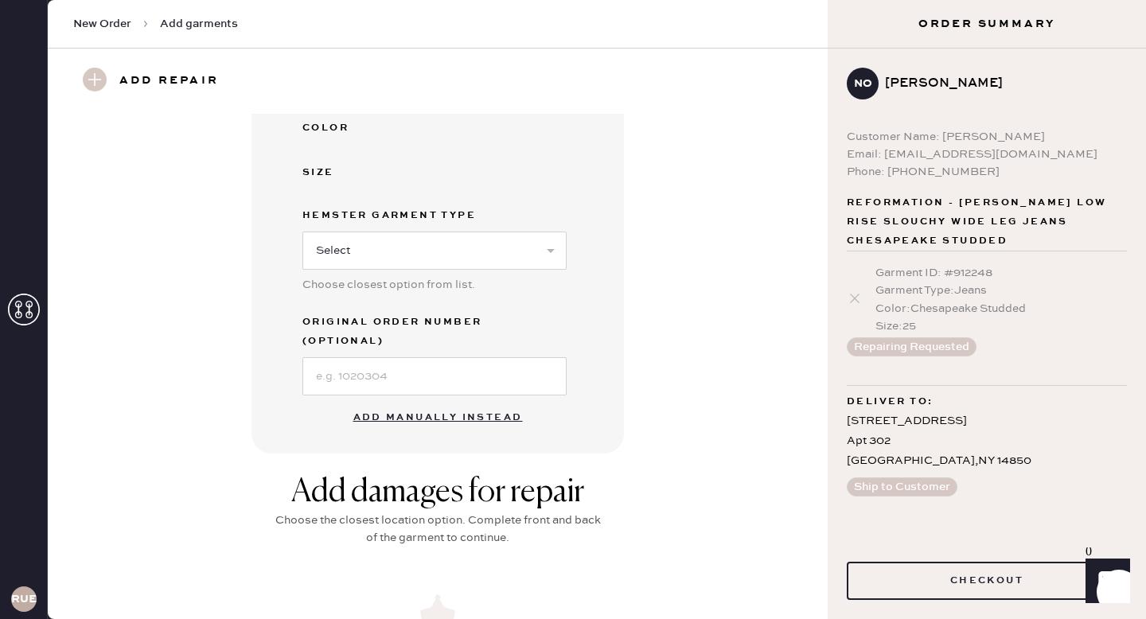
click at [453, 402] on button "Add manually instead" at bounding box center [438, 418] width 189 height 32
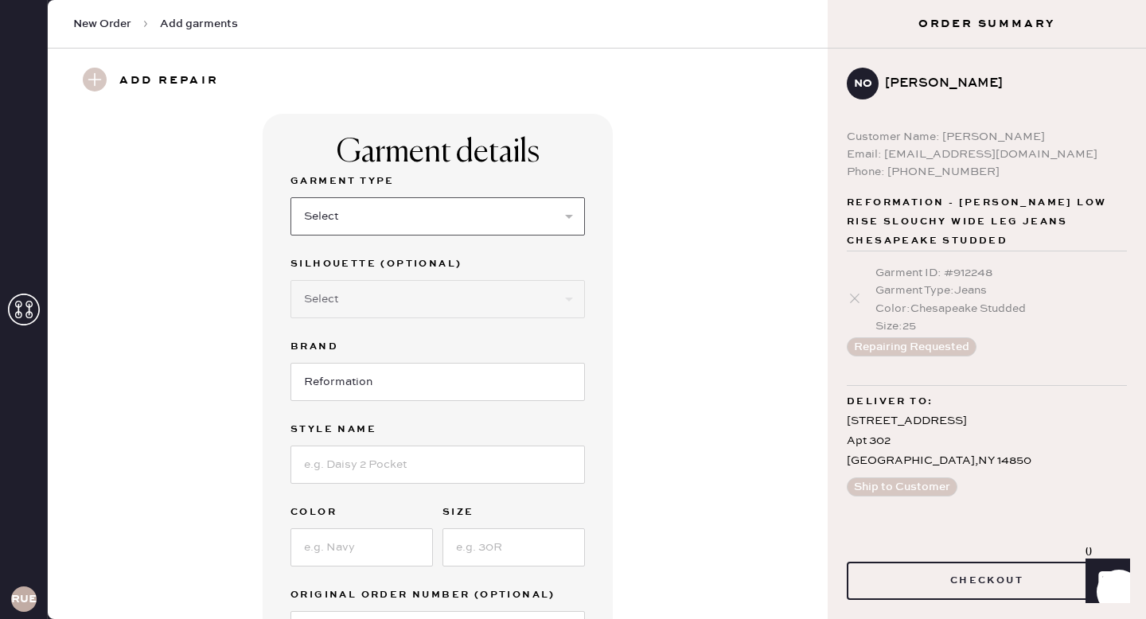
click at [390, 221] on select "Select Basic Skirt Jeans Leggings Pants Shorts Basic Sleeved Dress Basic Sleeve…" at bounding box center [437, 216] width 294 height 38
select select "2"
click at [358, 294] on select "Select Shorts Cropped Flare Boot Cut Straight Skinny Other" at bounding box center [437, 299] width 294 height 38
select select "5"
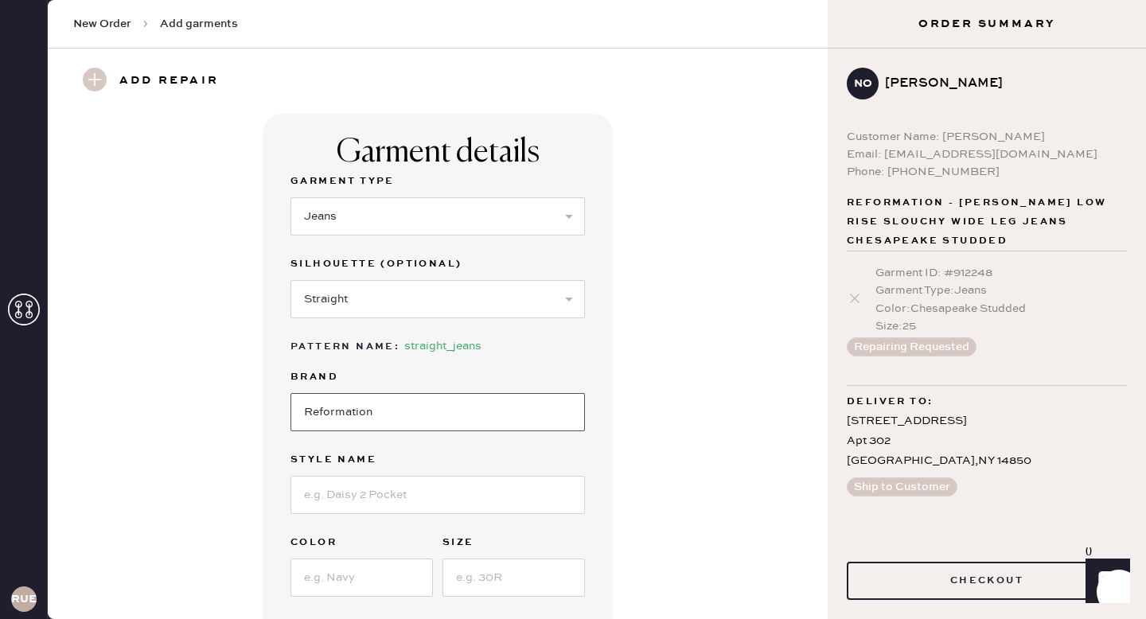
click at [365, 411] on input "Reformation" at bounding box center [437, 412] width 294 height 38
click at [376, 488] on input at bounding box center [437, 495] width 294 height 38
type input "[PERSON_NAME] Rise Slouchy Wide Leg Jeans"
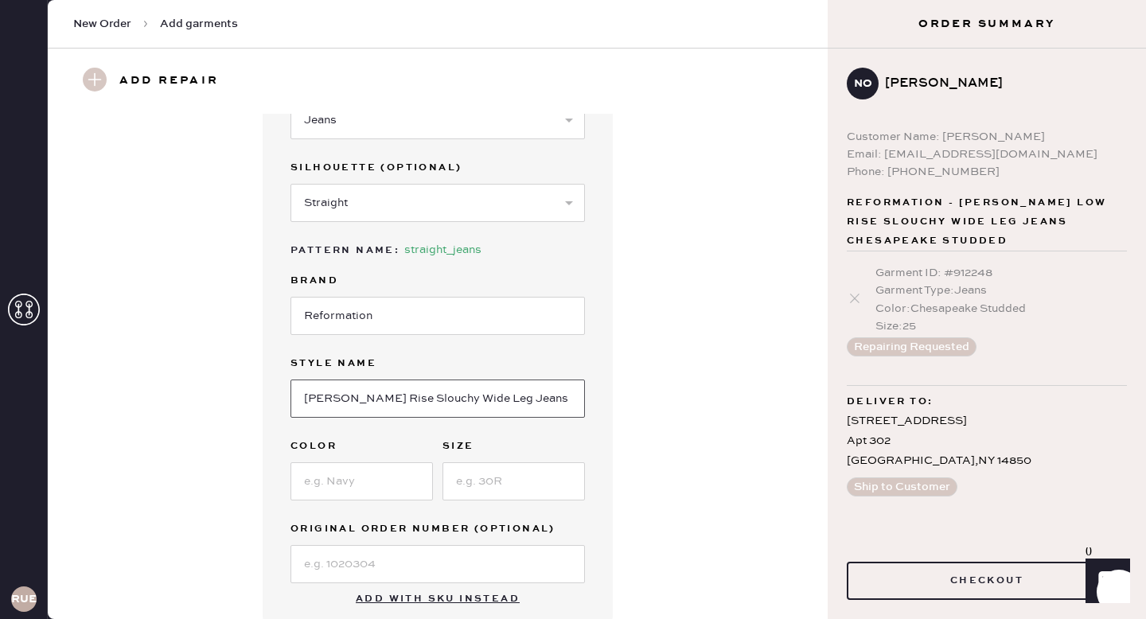
scroll to position [99, 0]
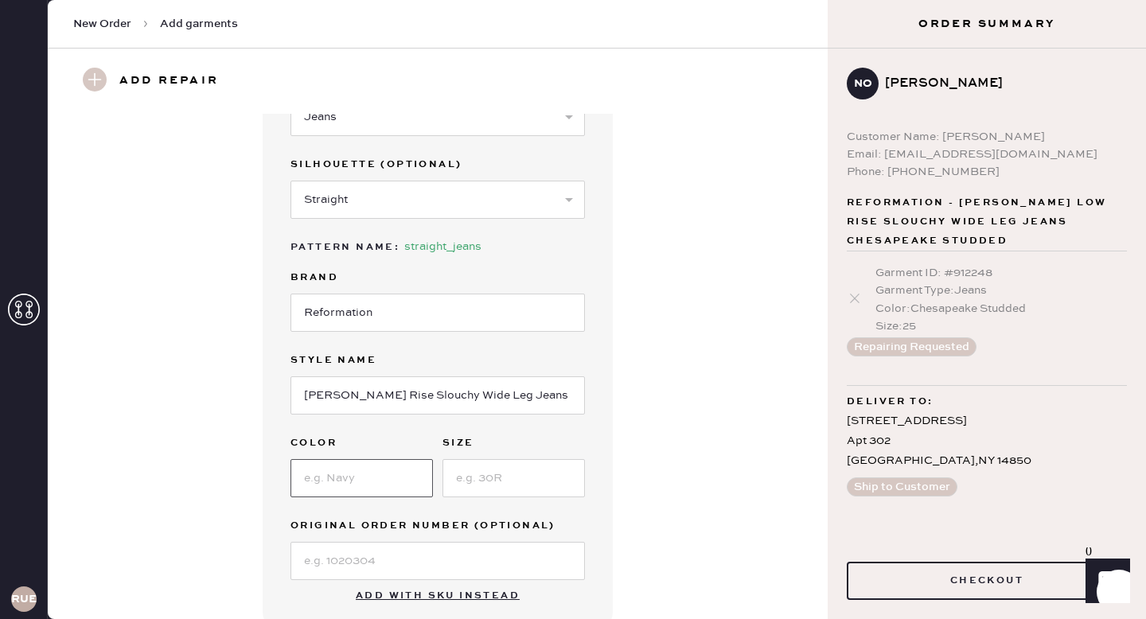
click at [386, 482] on input at bounding box center [361, 478] width 142 height 38
type input "Chesapeake Studded"
click at [512, 473] on input at bounding box center [513, 478] width 142 height 38
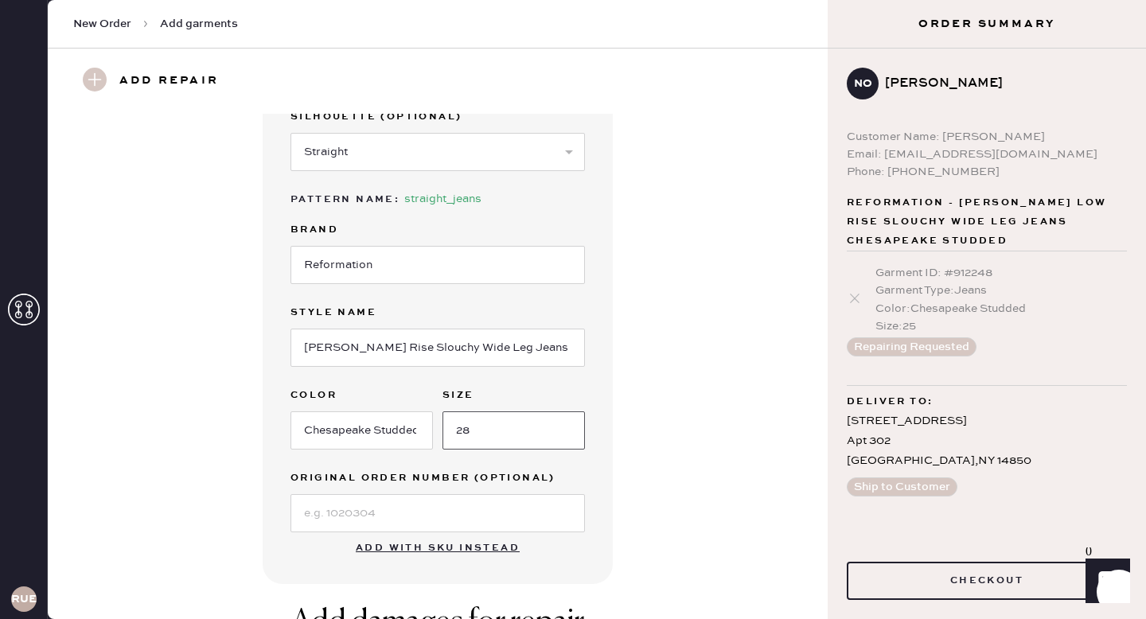
scroll to position [167, 0]
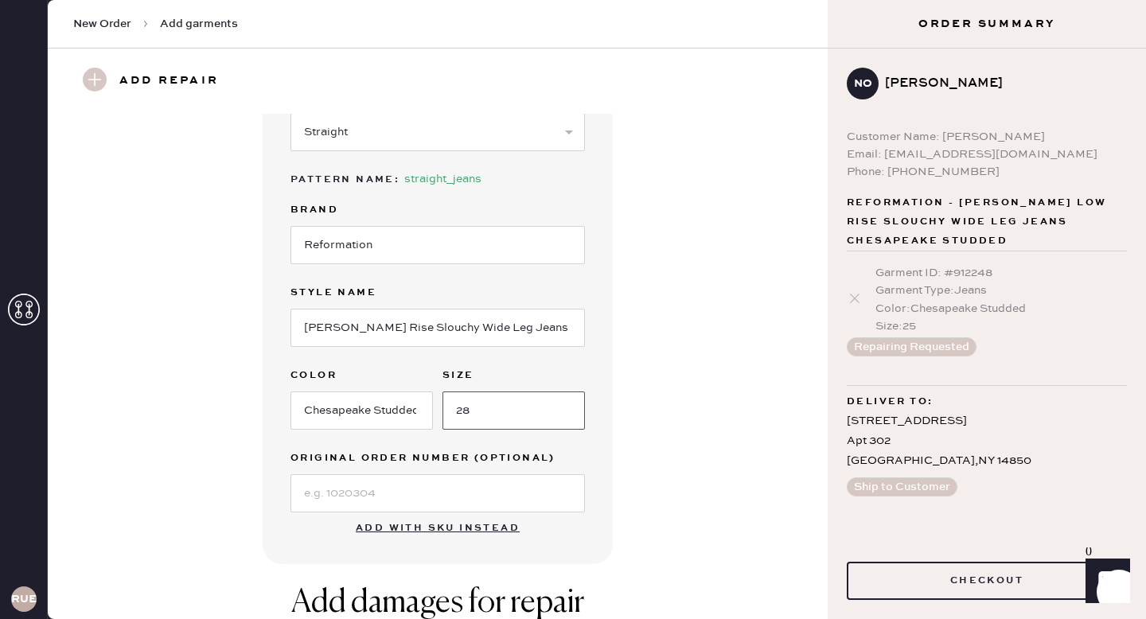
type input "28"
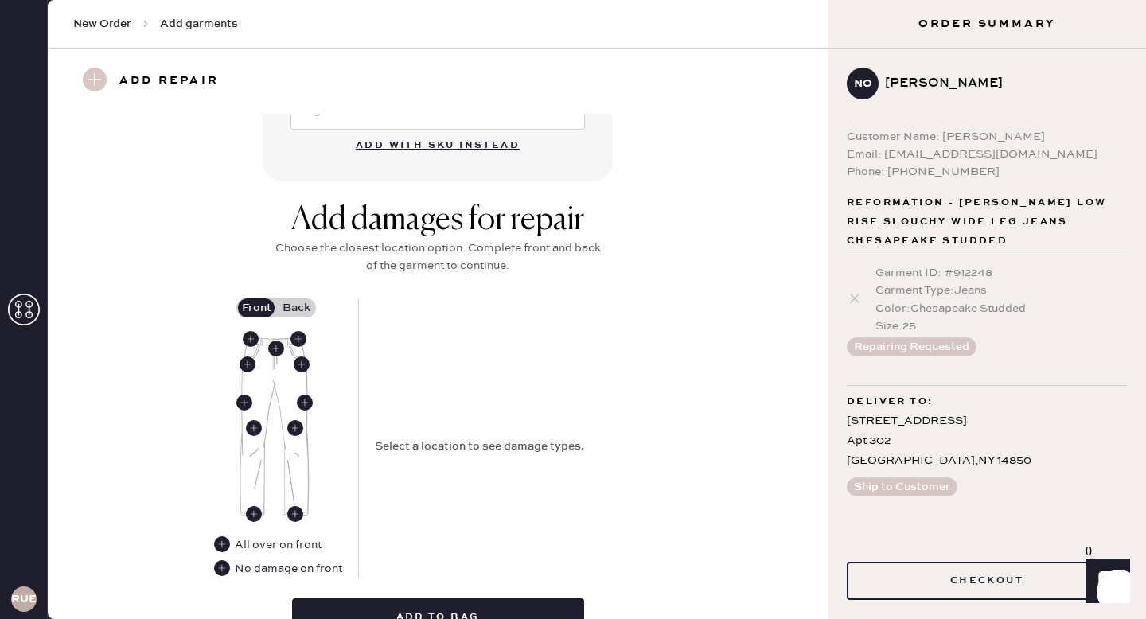
scroll to position [572, 0]
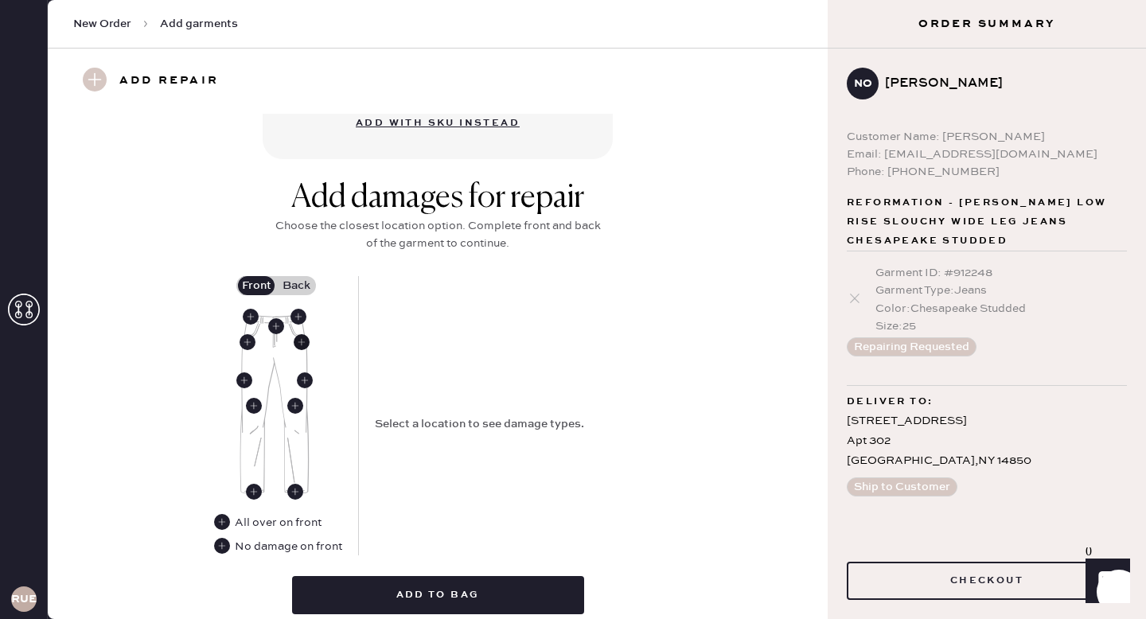
click at [300, 341] on use at bounding box center [302, 342] width 16 height 16
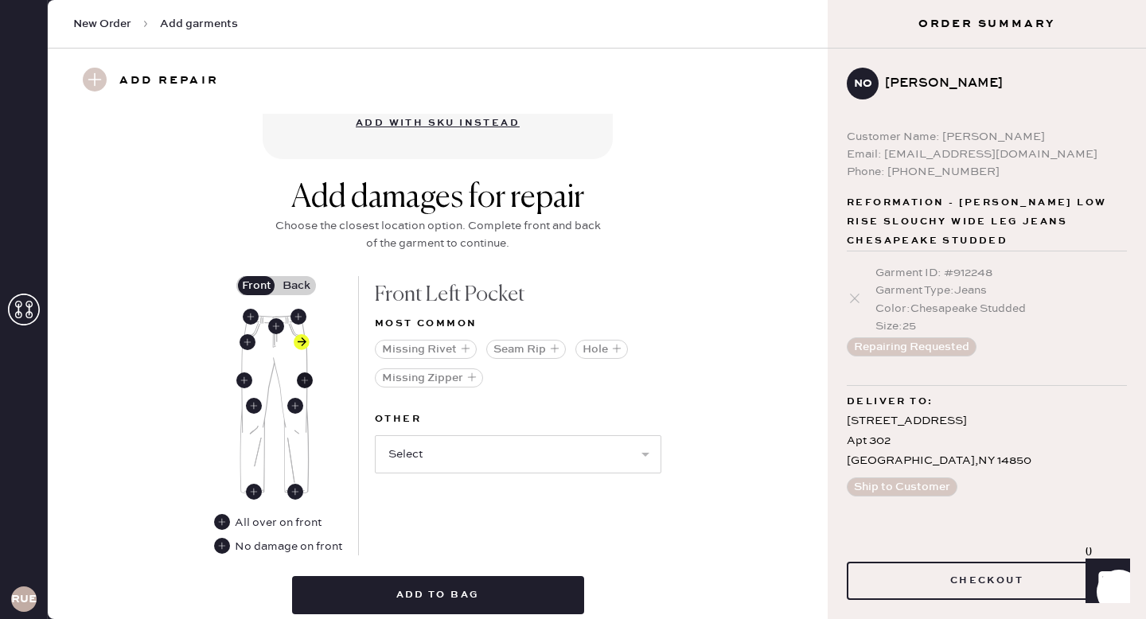
click at [303, 379] on use at bounding box center [305, 380] width 16 height 16
click at [302, 342] on use at bounding box center [302, 342] width 16 height 16
click at [445, 451] on select "Select Broken / Ripped Hem Broken Beads Broken Belt Loop Broken Button Broken E…" at bounding box center [518, 454] width 286 height 38
select select "1744"
select select
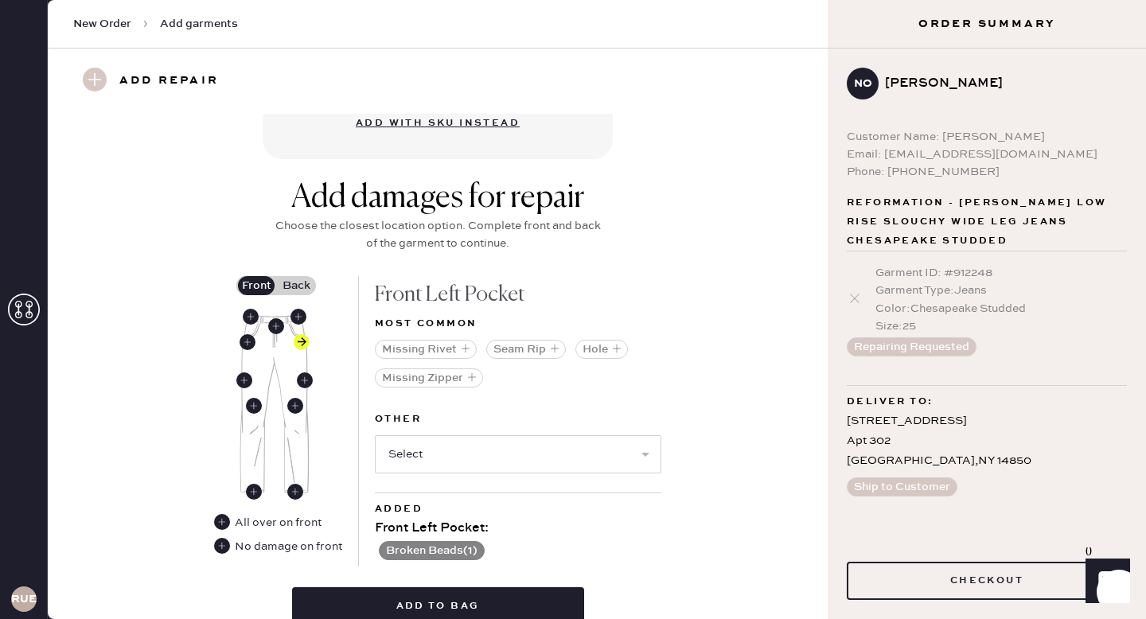
click at [298, 288] on label "Back" at bounding box center [296, 285] width 40 height 19
click at [296, 286] on input "Back" at bounding box center [296, 286] width 0 height 0
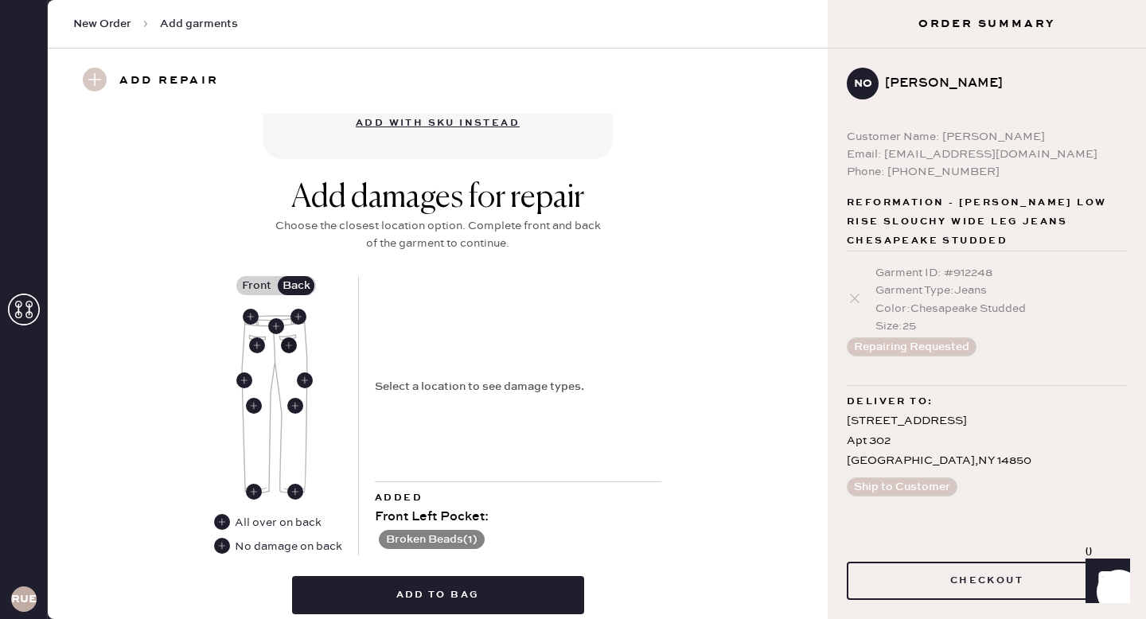
click at [287, 346] on use at bounding box center [289, 345] width 16 height 16
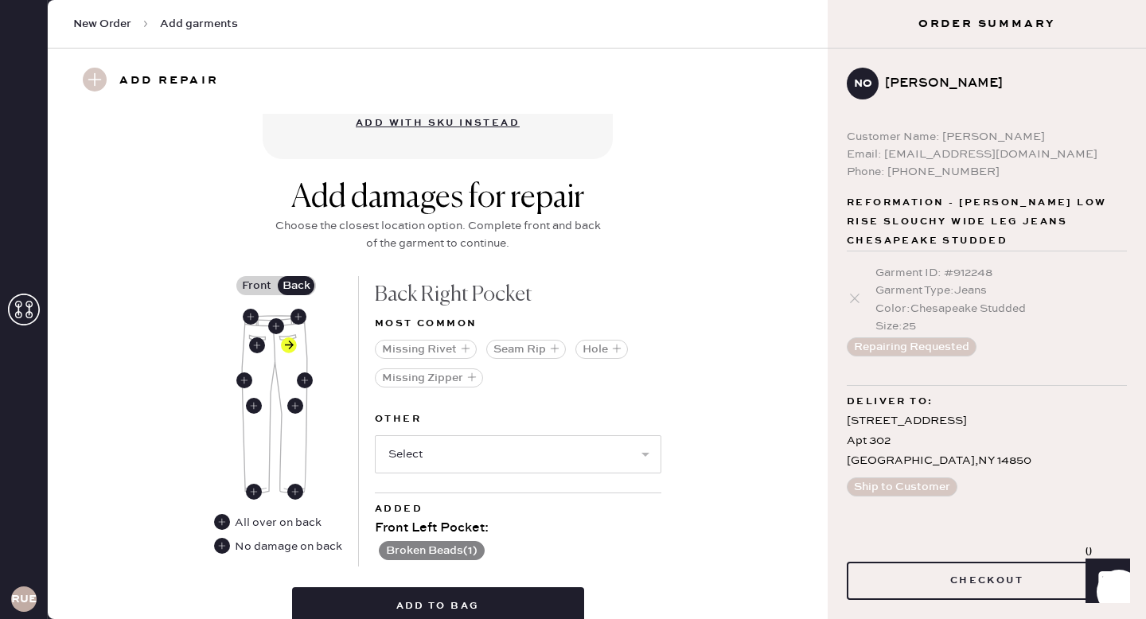
click at [264, 276] on label "Front" at bounding box center [256, 285] width 40 height 19
click at [256, 286] on input "Front" at bounding box center [256, 286] width 0 height 0
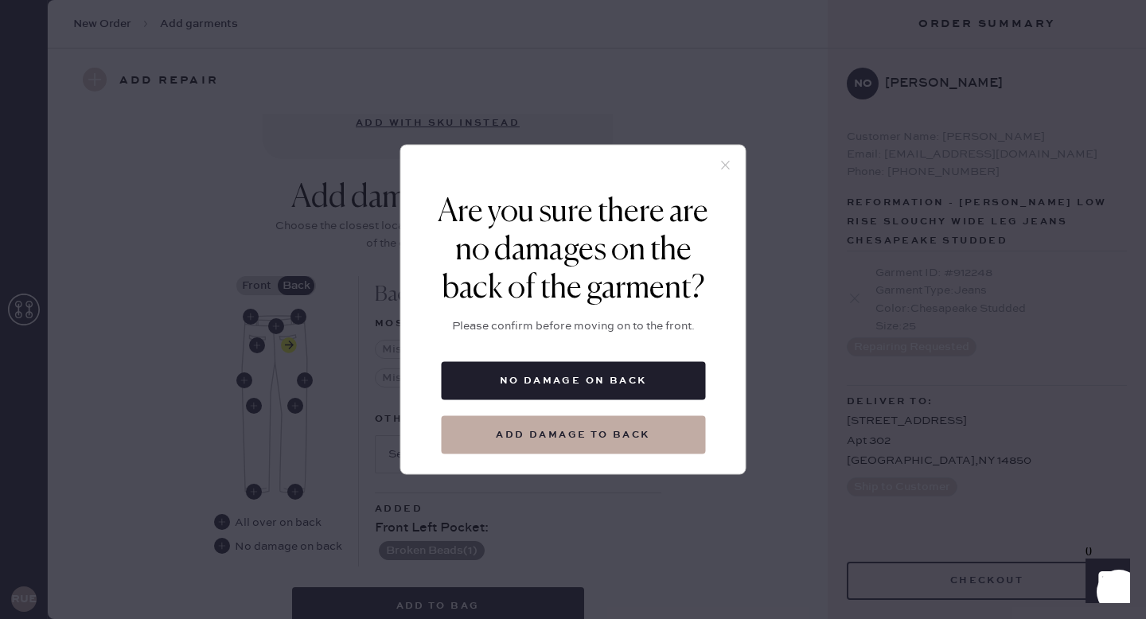
click at [726, 158] on icon at bounding box center [725, 165] width 14 height 14
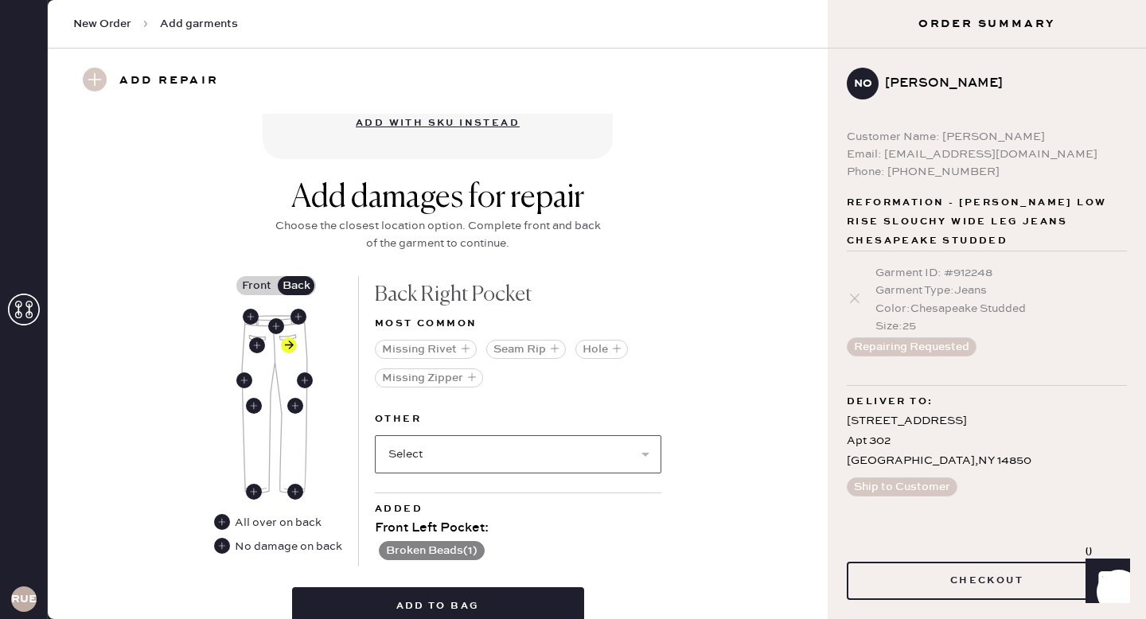
click at [445, 452] on select "Select Broken / Ripped Hem Broken Beads Broken Belt Loop Broken Button Broken E…" at bounding box center [518, 454] width 286 height 38
select select "1744"
select select
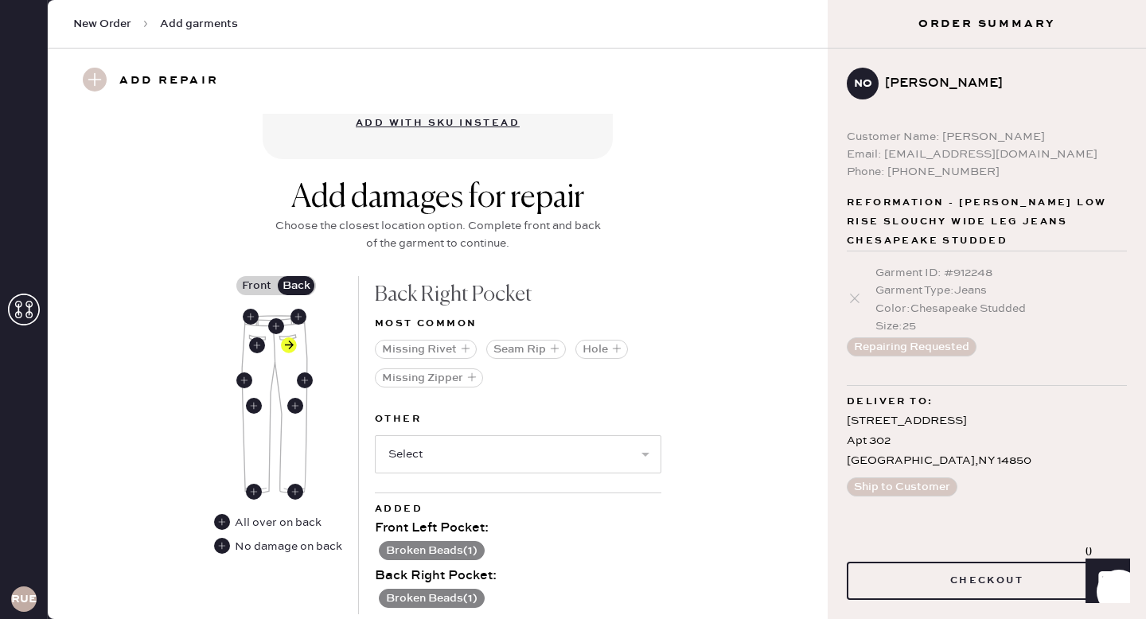
click at [252, 282] on label "Front" at bounding box center [256, 285] width 40 height 19
click at [256, 286] on input "Front" at bounding box center [256, 286] width 0 height 0
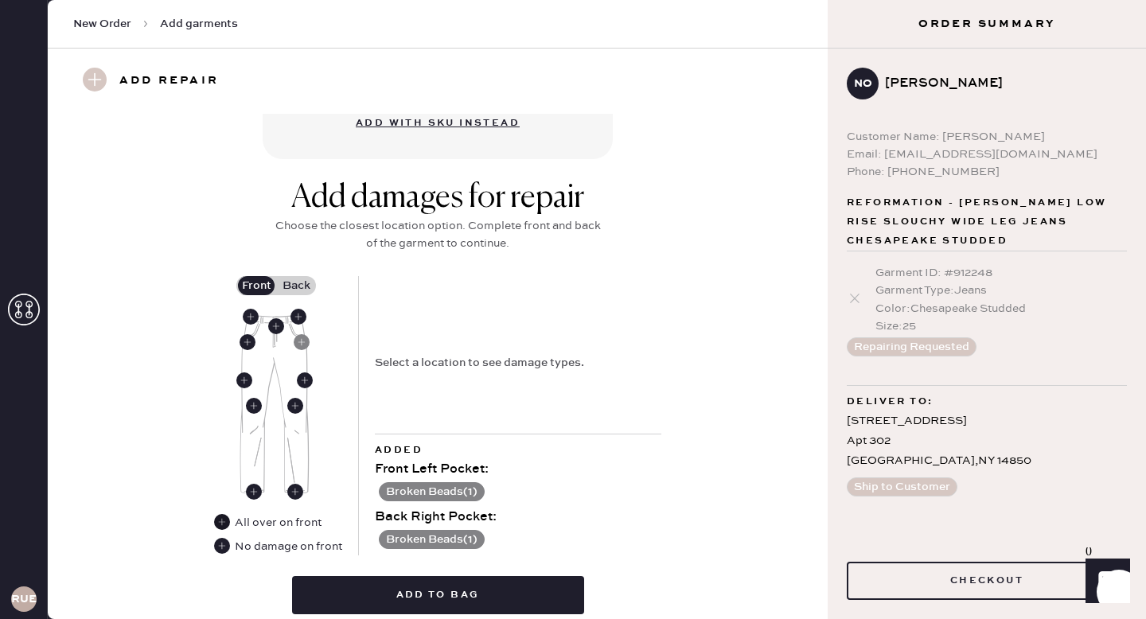
click at [221, 520] on use at bounding box center [222, 522] width 16 height 16
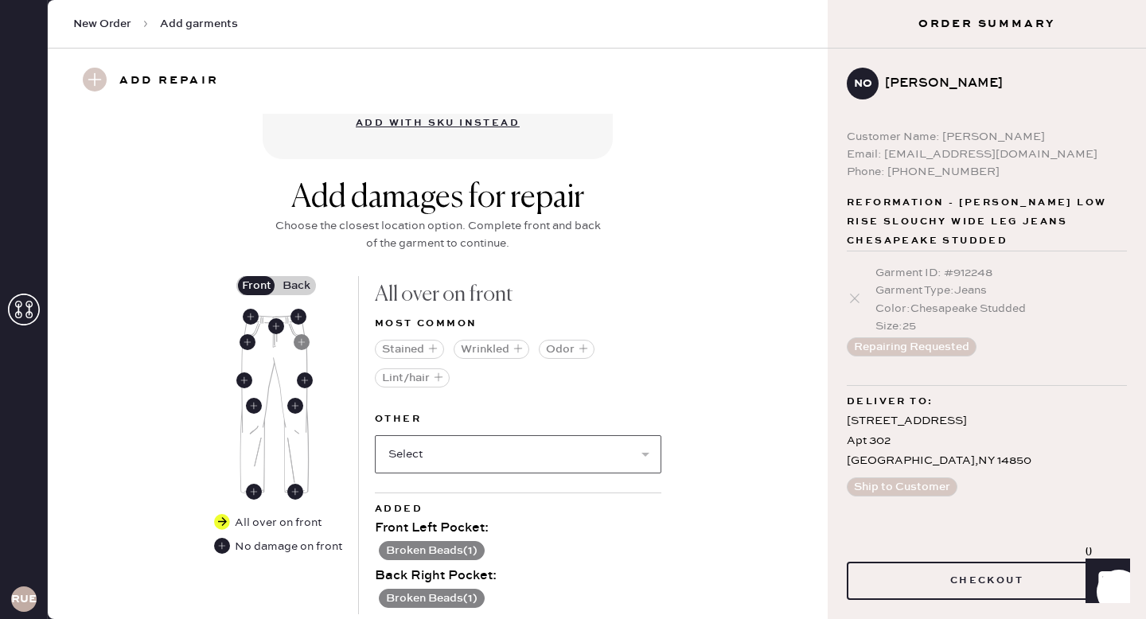
click at [453, 454] on select "Select Broken / Ripped Hem Broken Beads Broken Belt Loop Broken Button Broken E…" at bounding box center [518, 454] width 286 height 38
select select "1744"
select select
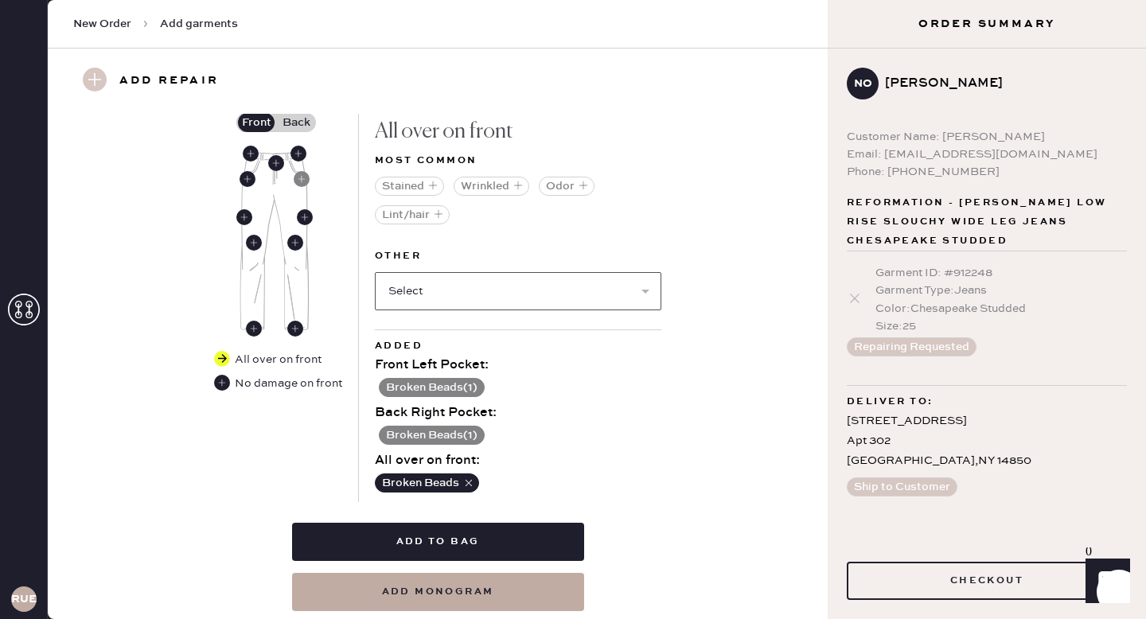
scroll to position [780, 0]
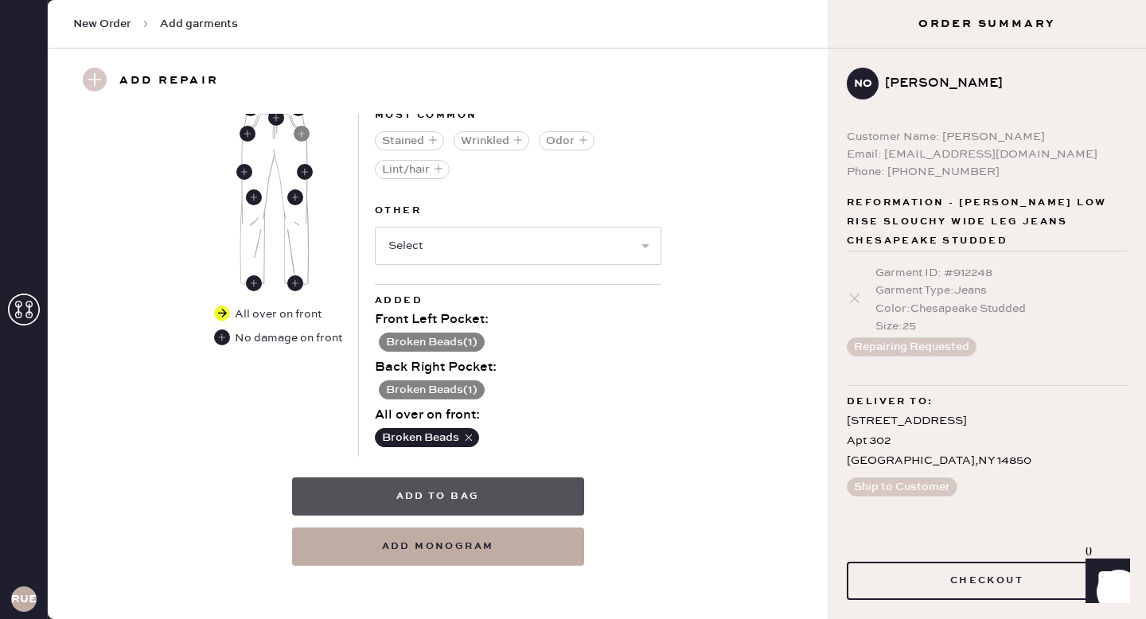
click at [494, 495] on button "Add to bag" at bounding box center [438, 496] width 292 height 38
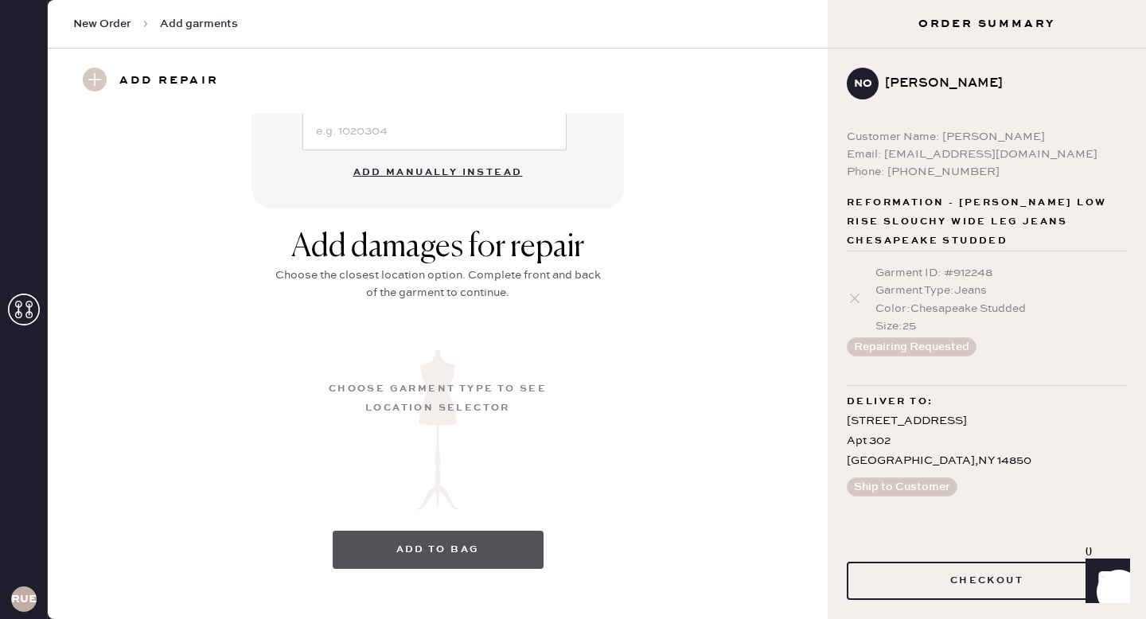
scroll to position [164, 0]
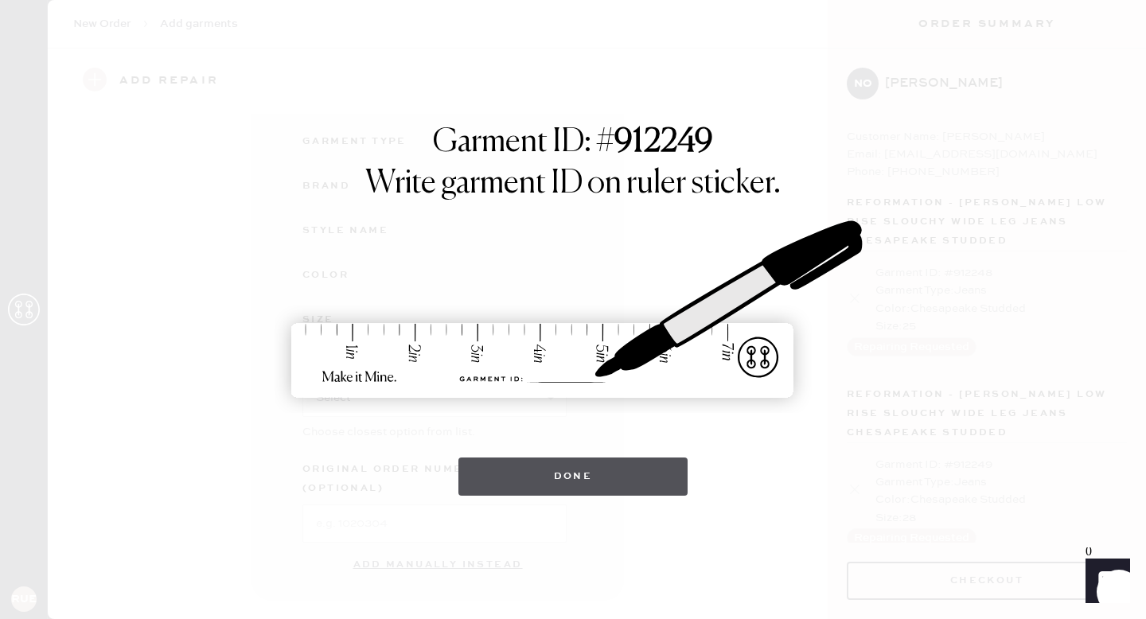
click at [500, 478] on button "Done" at bounding box center [573, 476] width 230 height 38
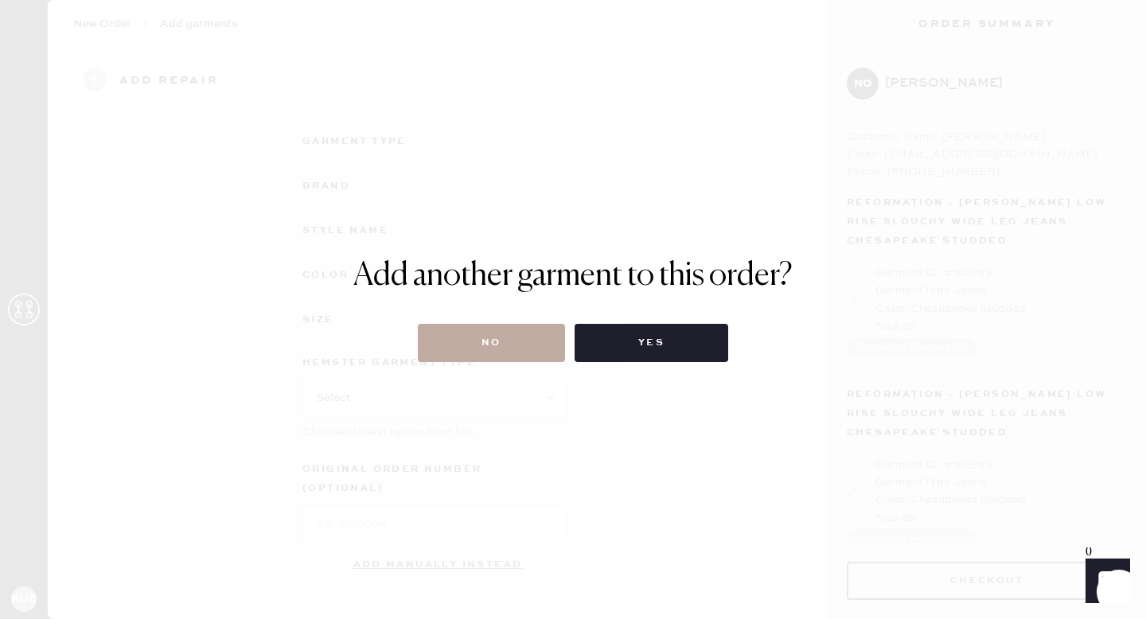
click at [508, 360] on button "No" at bounding box center [491, 343] width 147 height 38
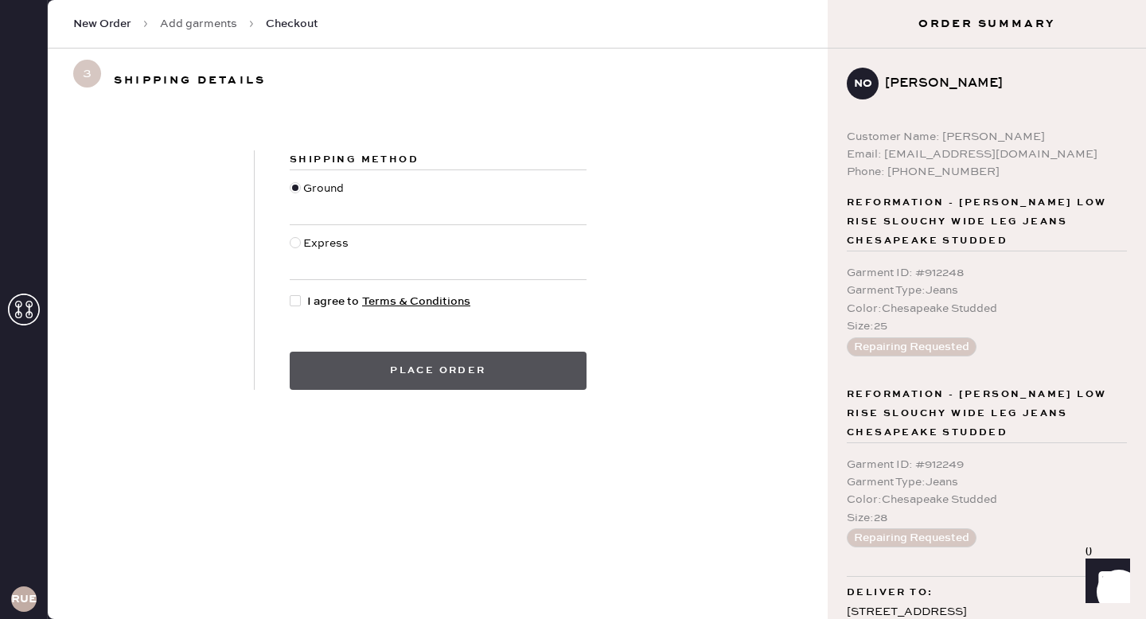
click at [492, 368] on button "Place order" at bounding box center [438, 371] width 297 height 38
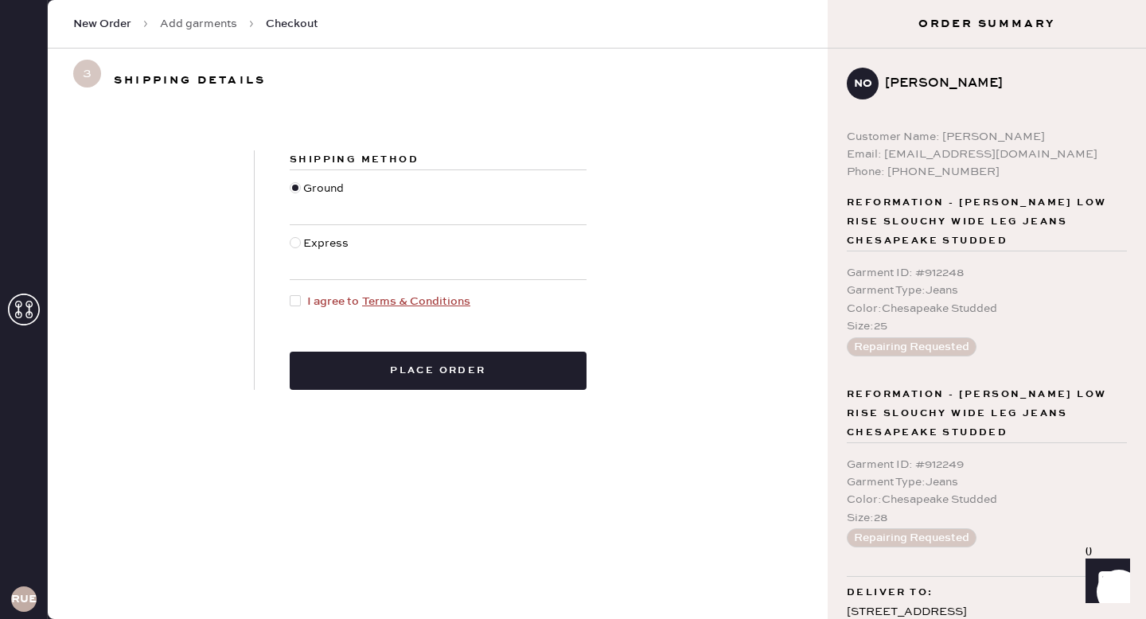
click at [292, 303] on div at bounding box center [295, 300] width 11 height 11
click at [290, 294] on input "I agree to Terms & Conditions" at bounding box center [290, 293] width 1 height 1
checkbox input "true"
click at [309, 336] on div "Shipping Method Ground Express I agree to Terms & Conditions Place order" at bounding box center [438, 269] width 367 height 239
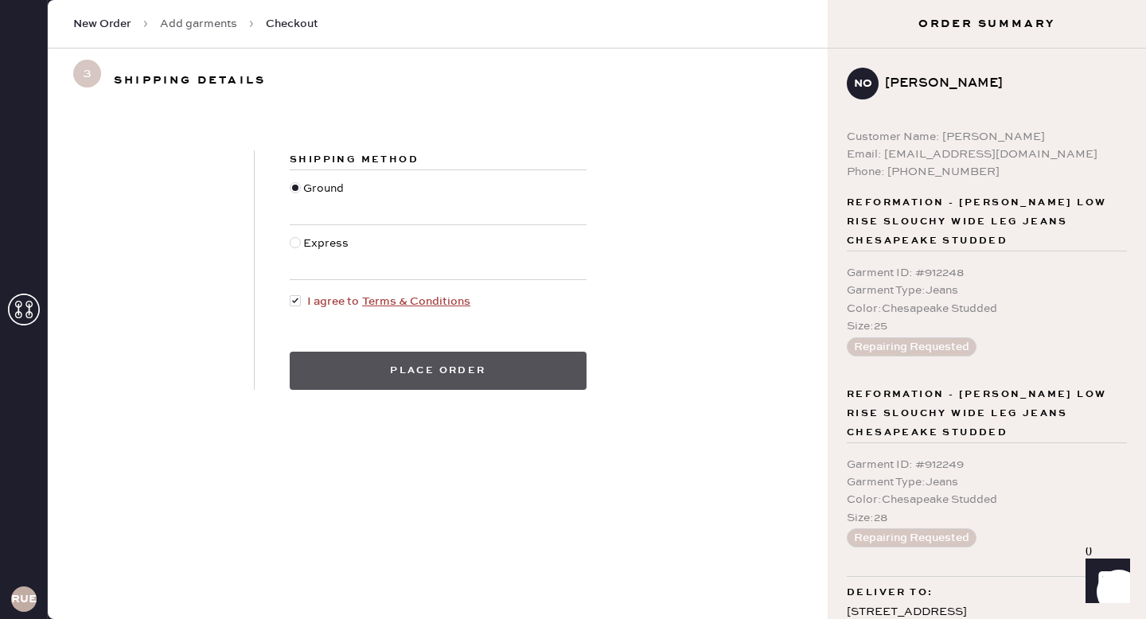
click at [318, 364] on button "Place order" at bounding box center [438, 371] width 297 height 38
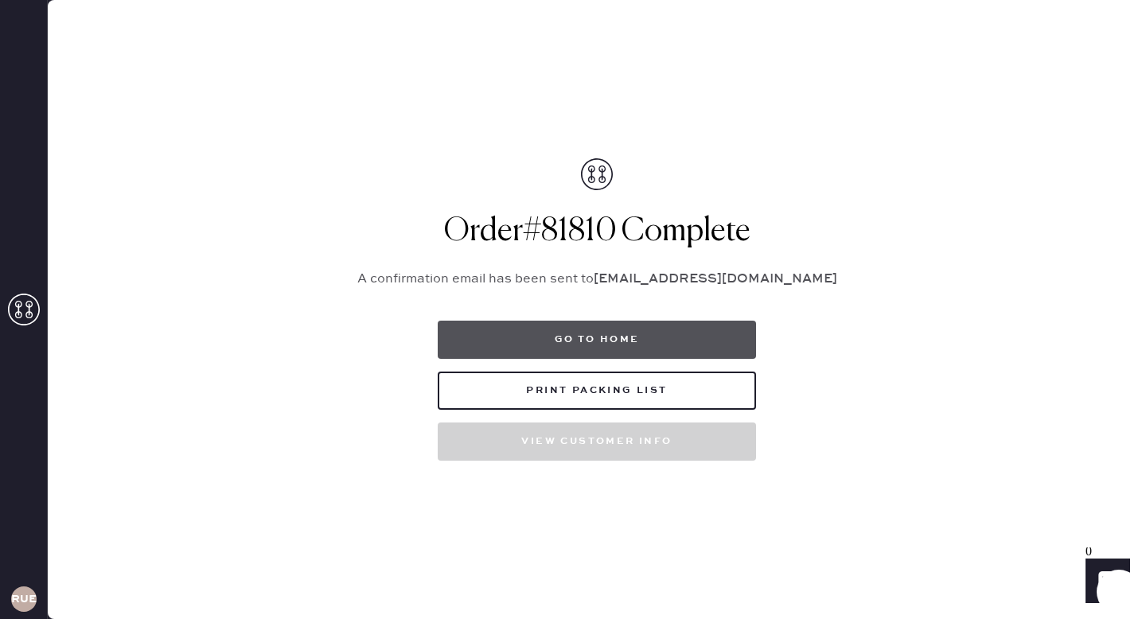
click at [628, 341] on button "Go to home" at bounding box center [597, 340] width 318 height 38
